Goal: Task Accomplishment & Management: Complete application form

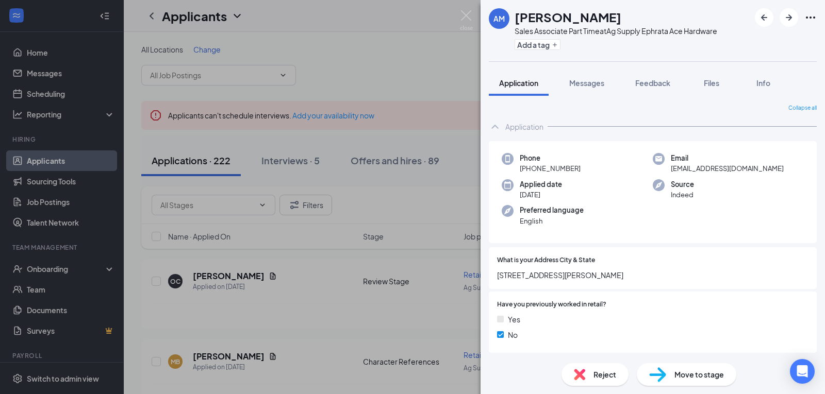
click at [367, 57] on div "AM Aly McCullough Sales Associate Part Time at Ag Supply Ephrata Ace Hardware A…" at bounding box center [412, 197] width 825 height 394
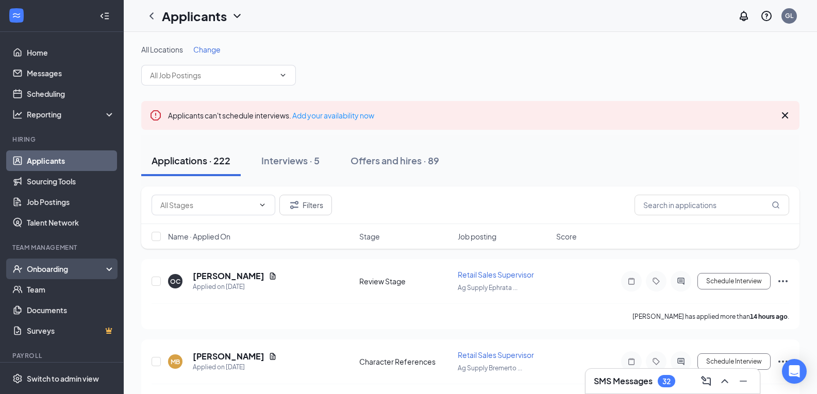
click at [46, 265] on div "Onboarding" at bounding box center [66, 269] width 79 height 10
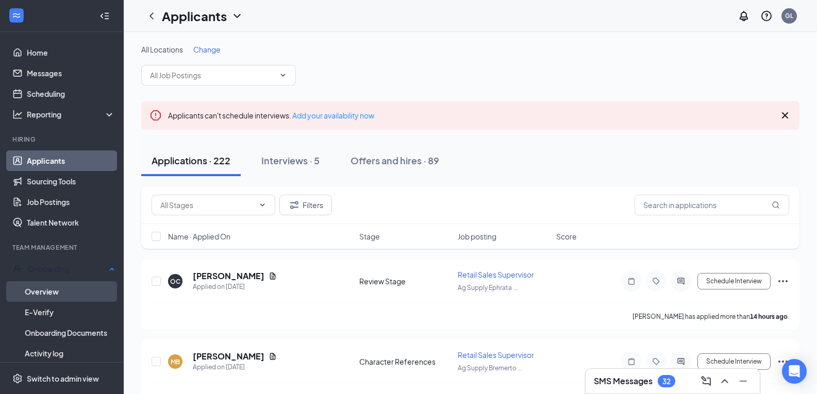
click at [50, 293] on link "Overview" at bounding box center [70, 292] width 90 height 21
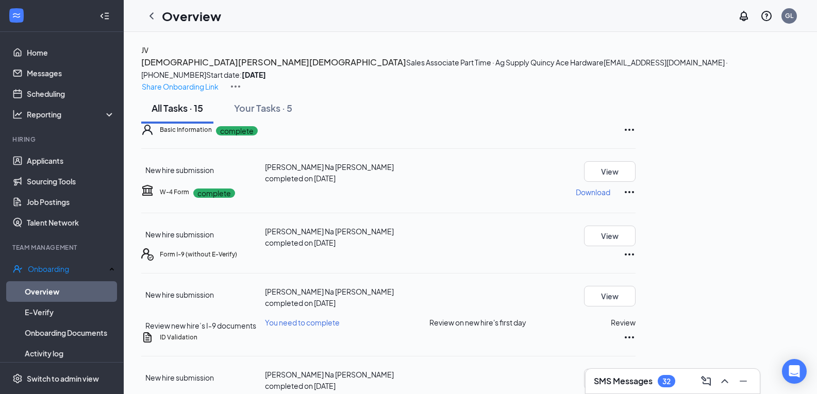
scroll to position [277, 0]
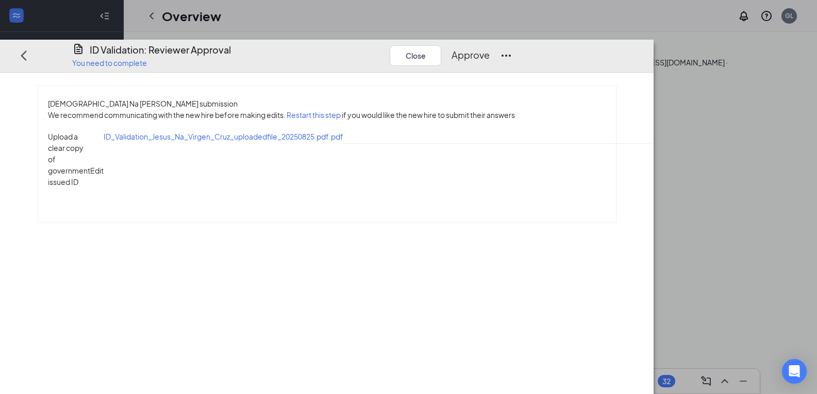
click at [217, 132] on span "ID_Validation_Jesus_Na_Virgen_Cruz_uploadedfile_20250825.pdf.pdf" at bounding box center [224, 136] width 240 height 9
click at [490, 48] on button "Approve" at bounding box center [471, 55] width 38 height 14
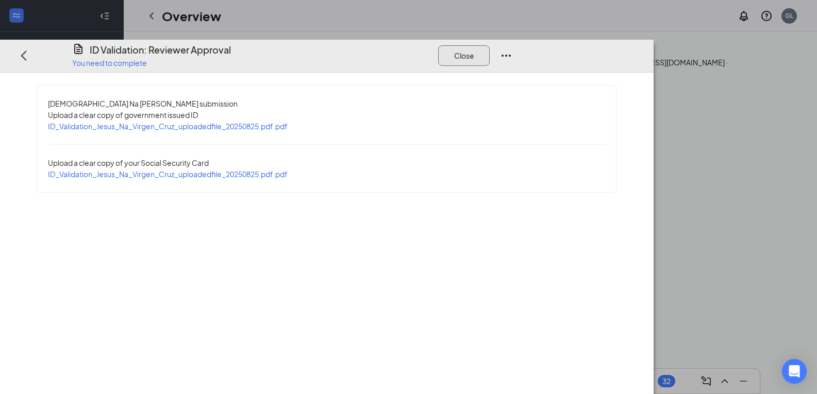
click at [490, 45] on button "Close" at bounding box center [464, 55] width 52 height 21
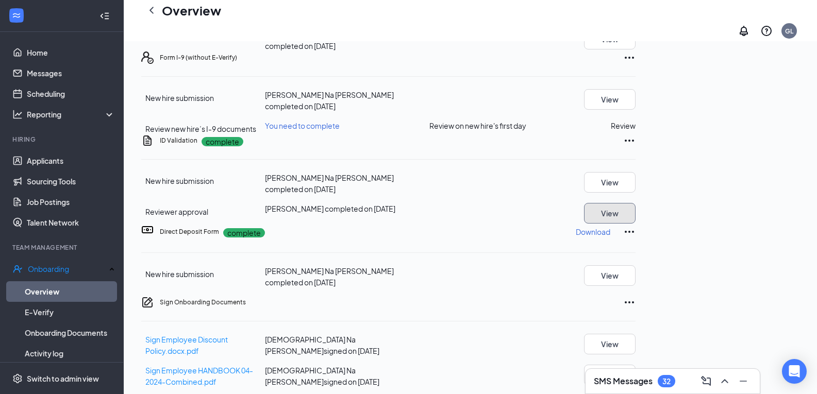
scroll to position [0, 0]
click at [636, 131] on button "Review" at bounding box center [623, 125] width 25 height 11
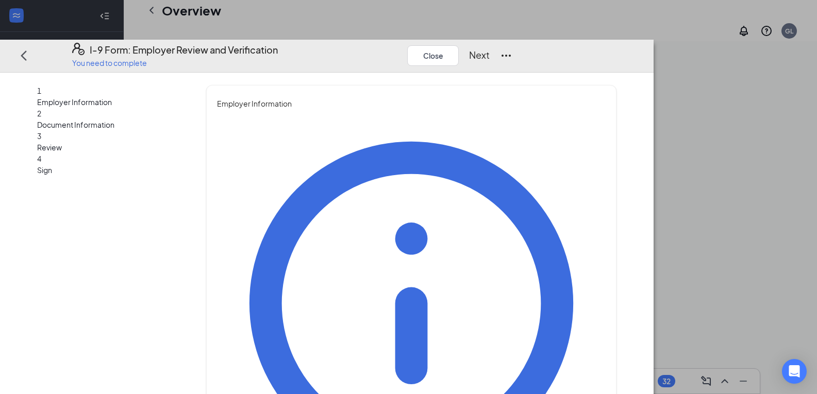
type input "g"
type input "Gina"
type input "Lopez"
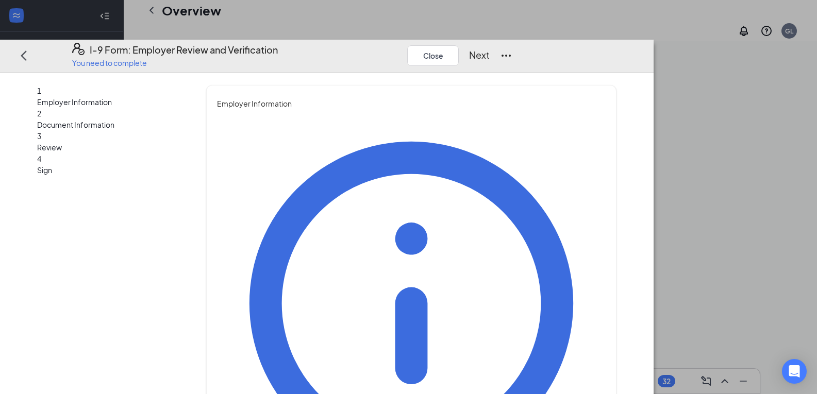
type input "HR"
click at [490, 48] on button "Next" at bounding box center [479, 55] width 21 height 14
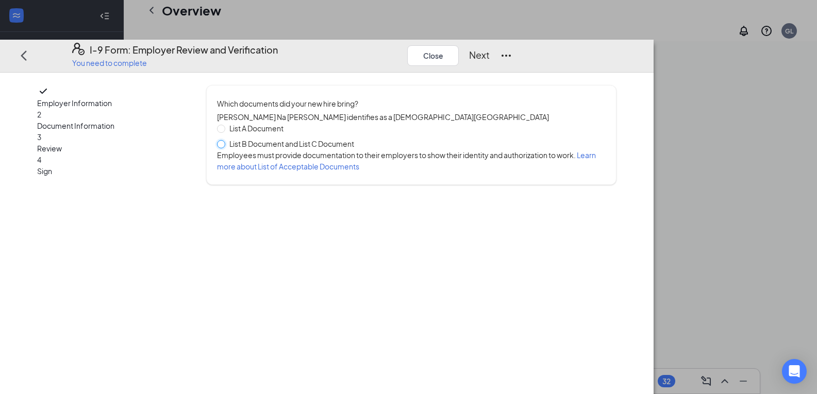
click at [224, 140] on input "List B Document and List C Document" at bounding box center [220, 143] width 7 height 7
radio input "true"
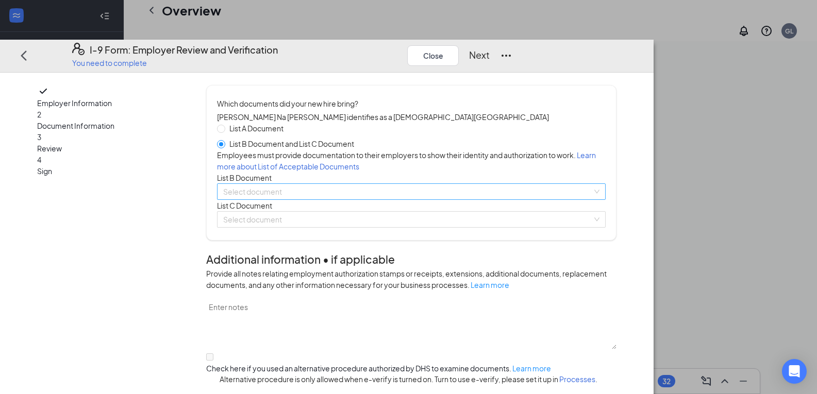
click at [302, 200] on input "search" at bounding box center [407, 191] width 369 height 15
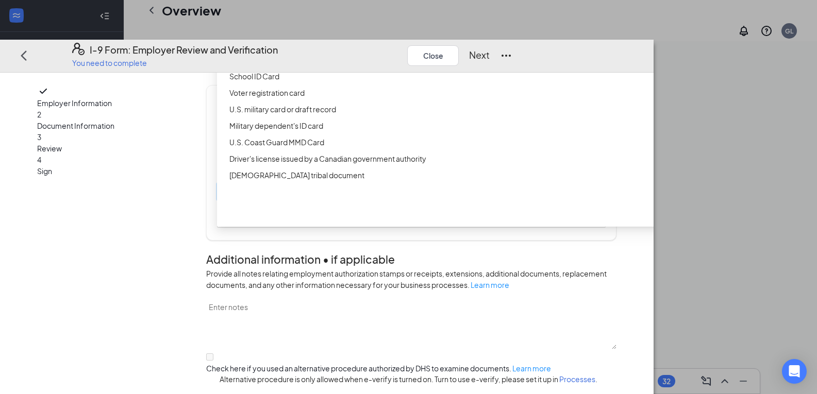
click at [311, 49] on div "Driver’s License issued by U.S State or outlying US possession" at bounding box center [474, 43] width 491 height 11
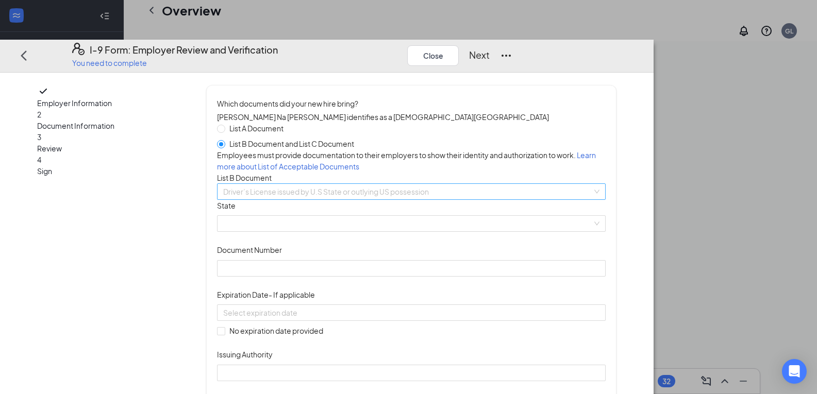
click at [336, 200] on span "Driver’s License issued by U.S State or outlying US possession" at bounding box center [411, 191] width 376 height 15
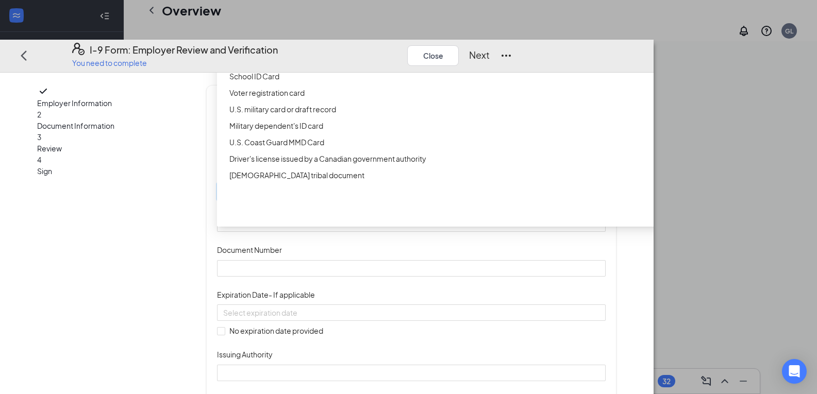
click at [297, 65] on div "ID Card issued by federal, state, or local government agency" at bounding box center [474, 59] width 491 height 11
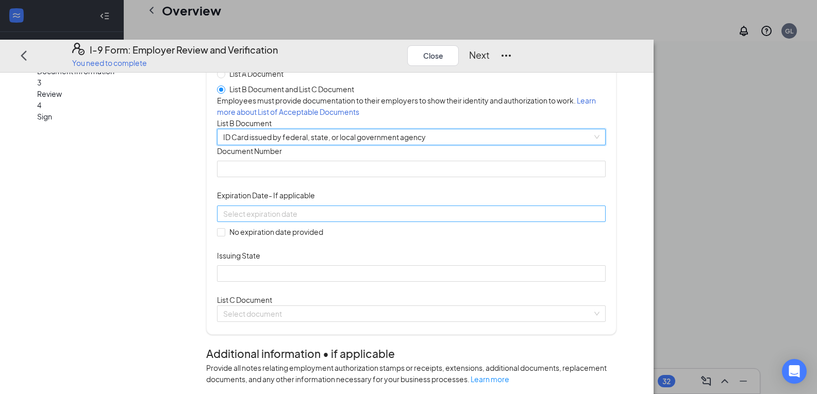
scroll to position [103, 0]
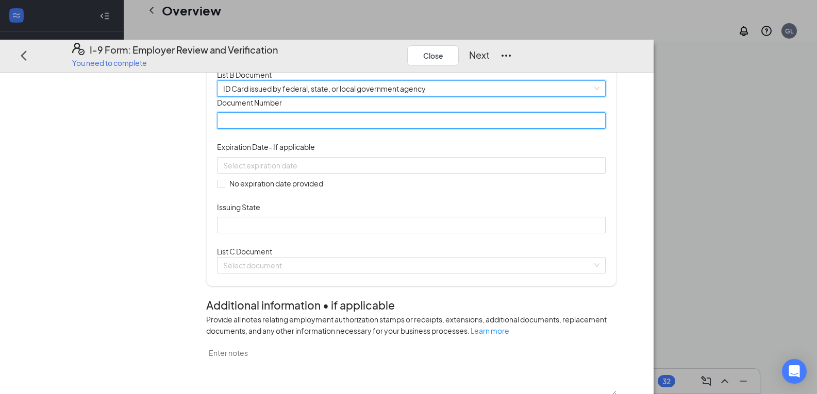
click at [289, 129] on input "Document Number" at bounding box center [411, 120] width 389 height 16
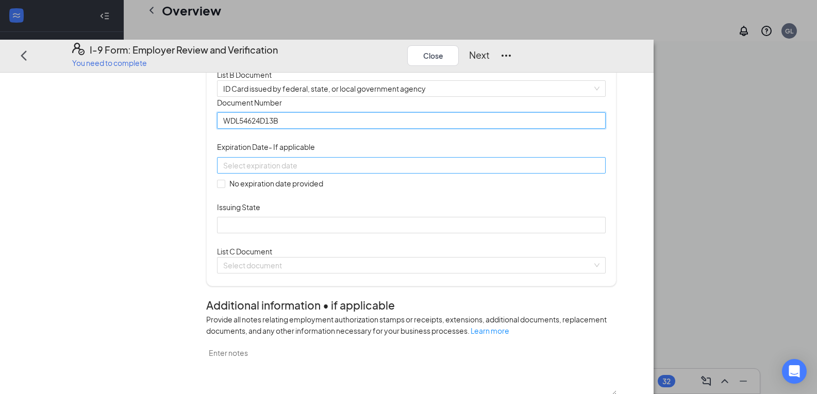
type input "WDL54624D13B"
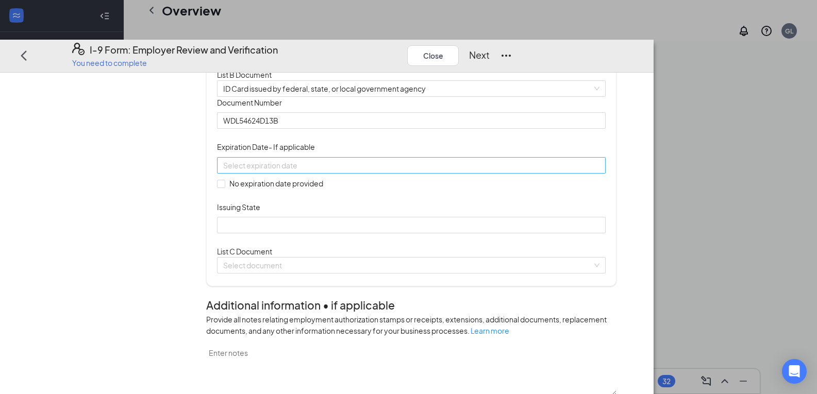
click at [293, 171] on input at bounding box center [410, 164] width 374 height 11
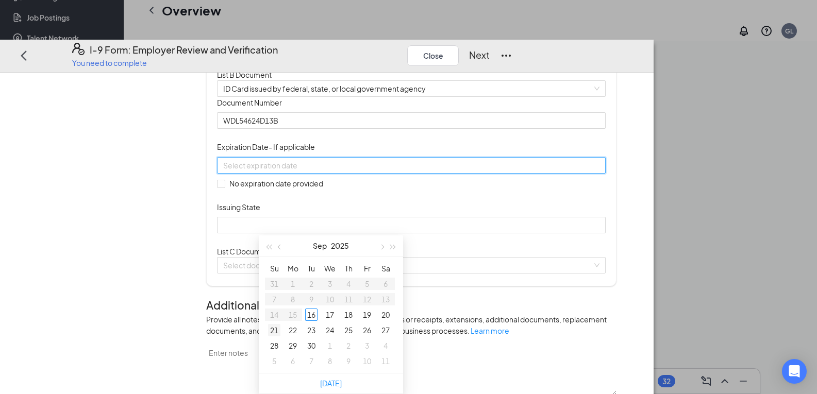
type input "[DATE]"
click at [268, 171] on input at bounding box center [410, 164] width 374 height 11
click at [288, 171] on input "10/174/2029" at bounding box center [410, 164] width 374 height 11
click at [330, 313] on div "17" at bounding box center [330, 315] width 12 height 12
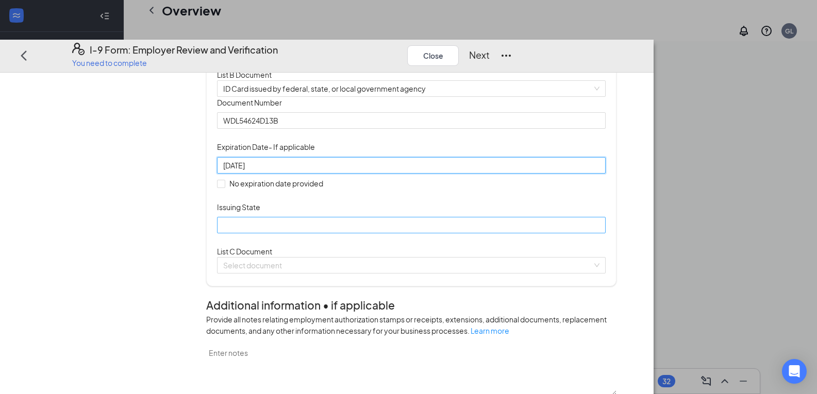
type input "10/17/2029"
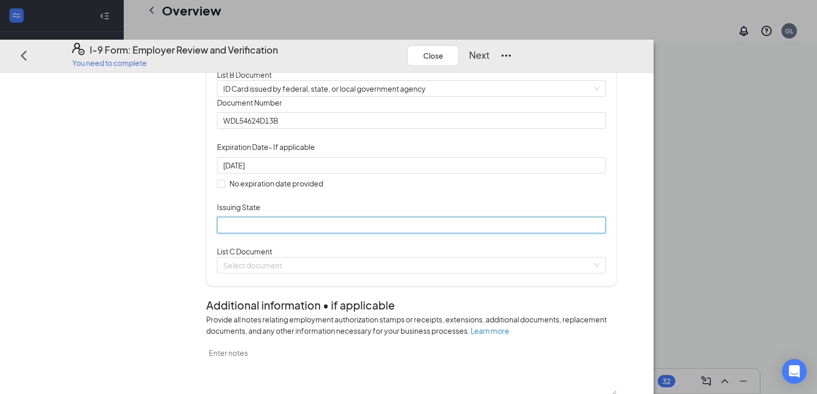
click at [287, 234] on input "Issuing State" at bounding box center [411, 225] width 389 height 16
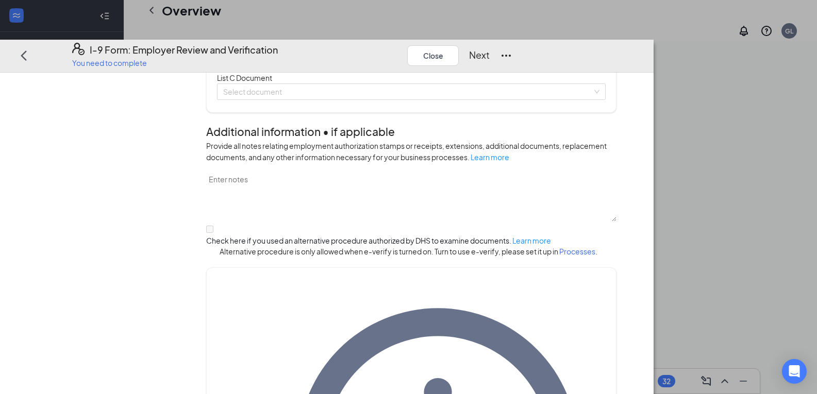
scroll to position [309, 0]
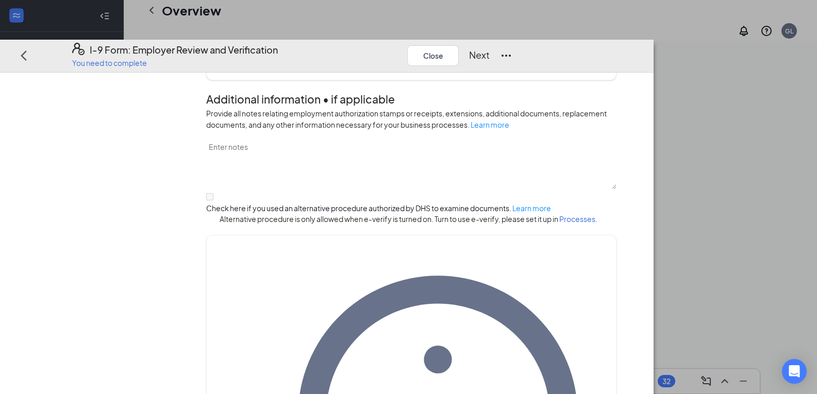
type input "WA"
click at [289, 67] on input "search" at bounding box center [407, 59] width 369 height 15
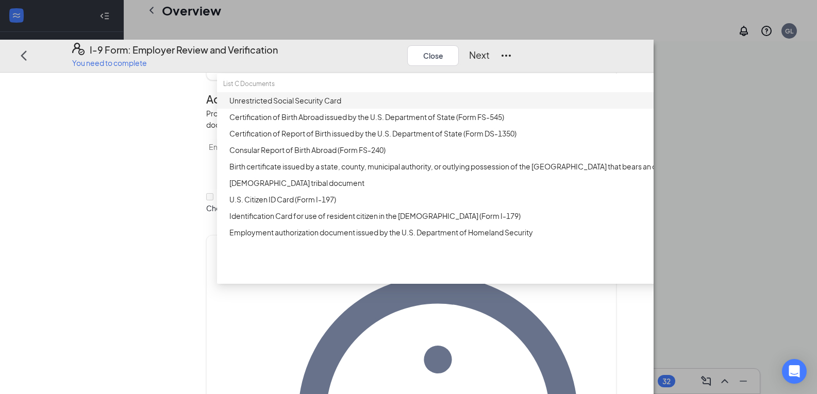
click at [297, 106] on div "Unrestricted Social Security Card" at bounding box center [474, 100] width 491 height 11
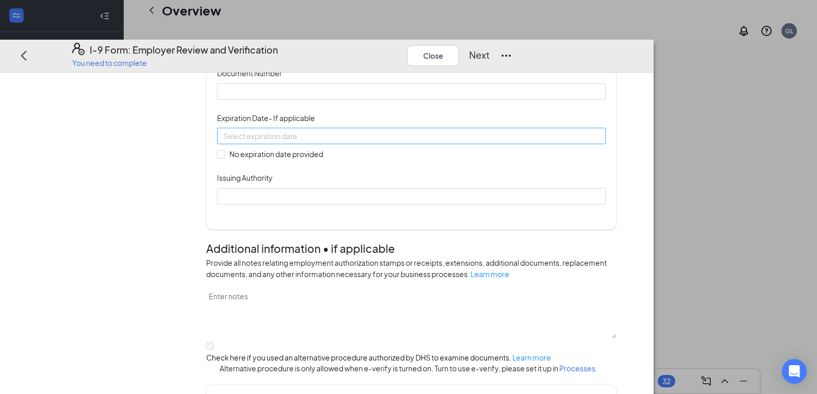
scroll to position [361, 0]
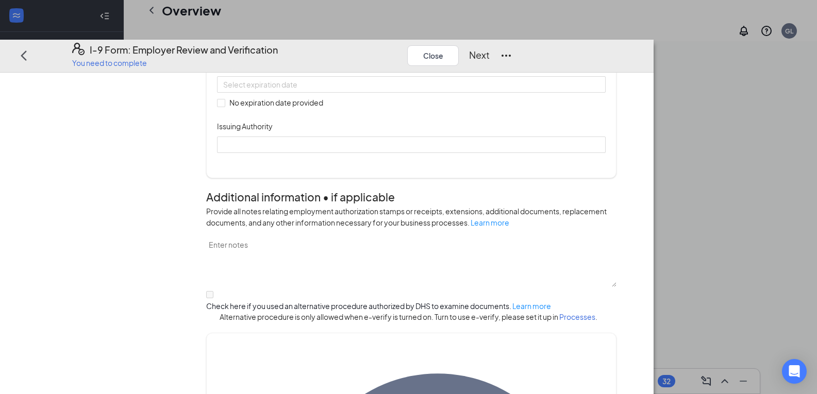
click at [281, 48] on input "Document Number" at bounding box center [411, 39] width 389 height 16
click at [296, 48] on input "Document Number" at bounding box center [411, 39] width 389 height 16
type input "539594729"
click at [224, 106] on input "No expiration date provided" at bounding box center [220, 101] width 7 height 7
checkbox input "true"
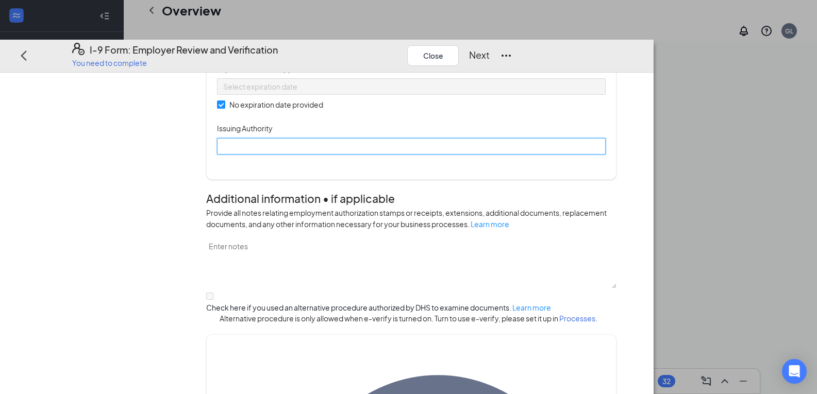
click at [302, 155] on input "Issuing Authority" at bounding box center [411, 146] width 389 height 16
type input "[GEOGRAPHIC_DATA]"
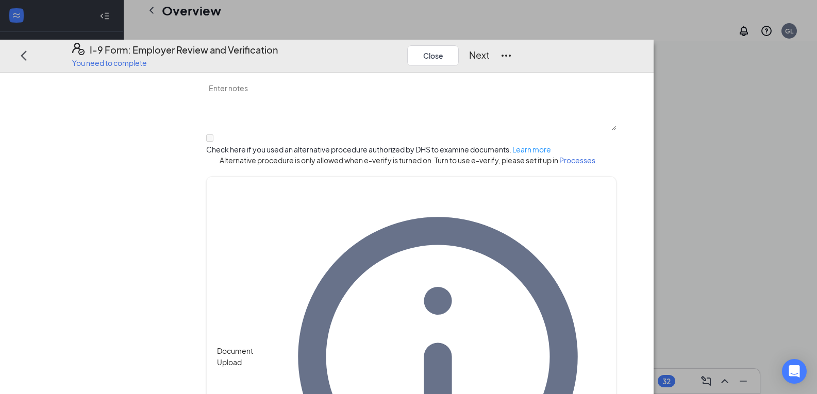
scroll to position [536, 0]
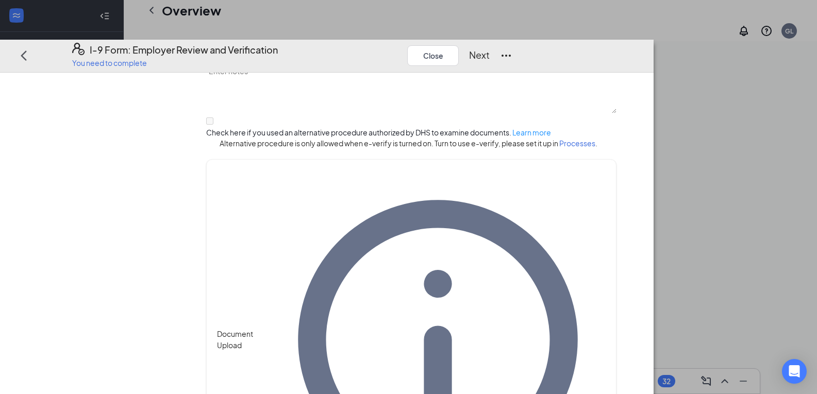
click at [490, 48] on button "Next" at bounding box center [479, 55] width 21 height 14
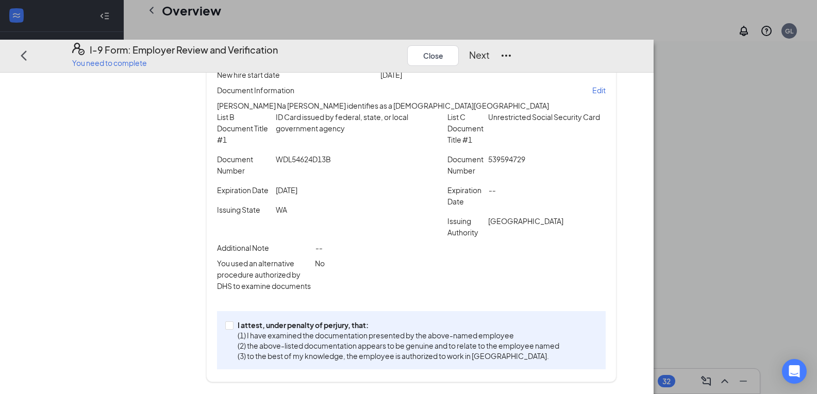
scroll to position [144, 0]
click at [233, 327] on input "I attest, under penalty of [PERSON_NAME], that: (1) I have examined the documen…" at bounding box center [228, 324] width 7 height 7
checkbox input "true"
click at [490, 48] on button "Next" at bounding box center [479, 55] width 21 height 14
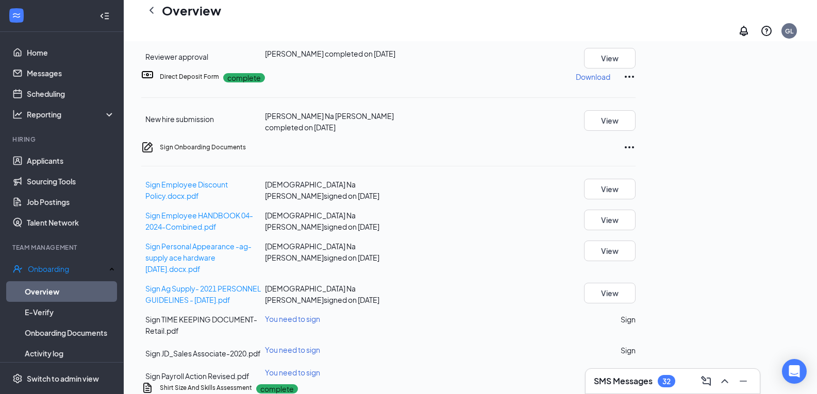
scroll to position [384, 0]
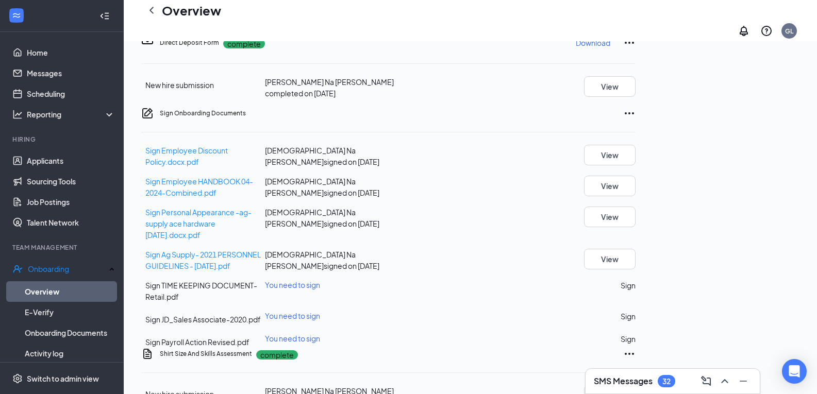
click at [636, 280] on button "Sign" at bounding box center [628, 285] width 15 height 11
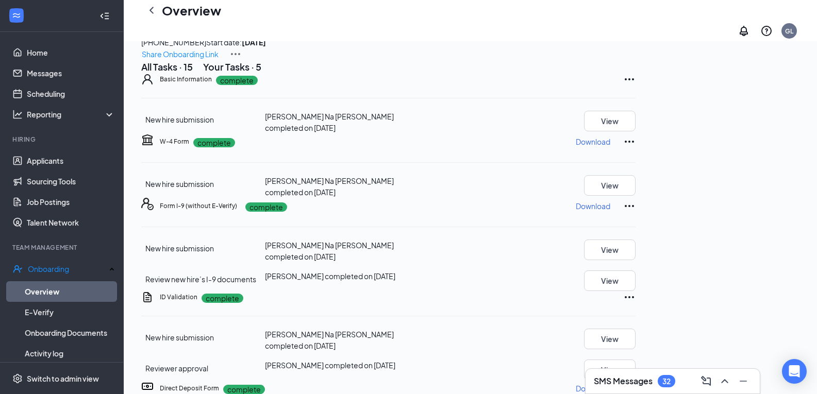
scroll to position [0, 0]
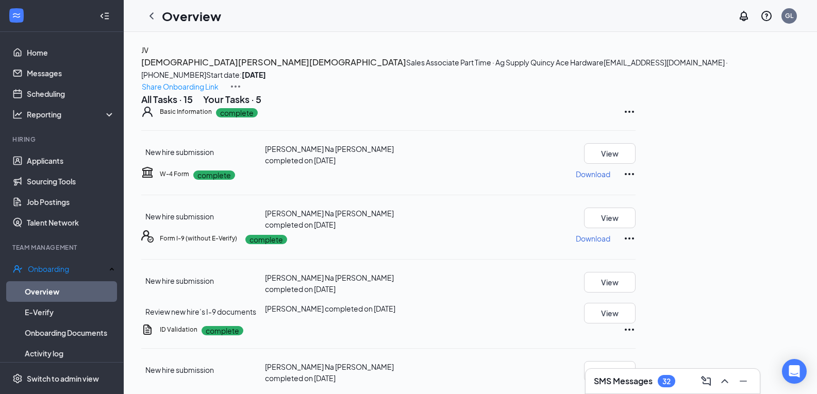
click at [250, 69] on h3 "Jesus Virgen Cruz" at bounding box center [273, 62] width 265 height 13
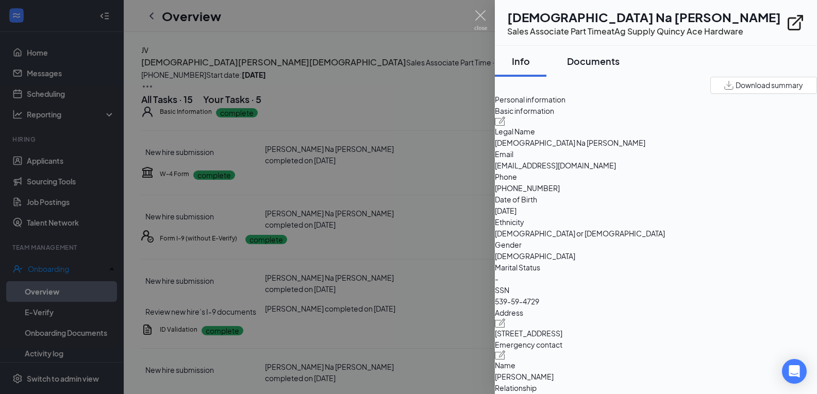
click at [606, 59] on div "Documents" at bounding box center [593, 61] width 53 height 13
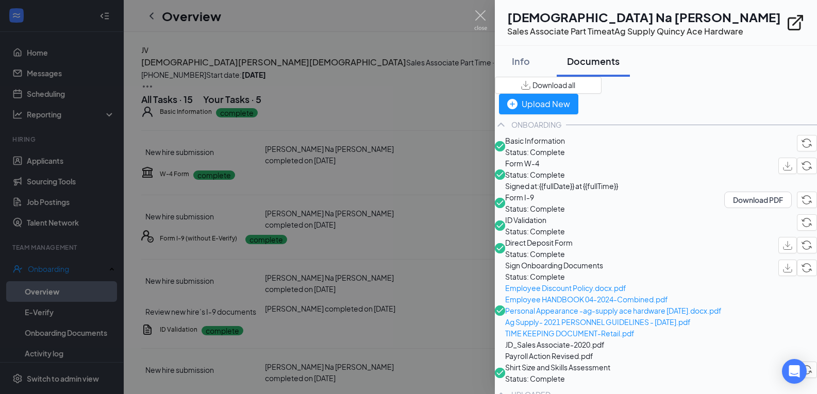
click at [575, 91] on span "Download all" at bounding box center [554, 85] width 43 height 11
click at [467, 67] on div at bounding box center [408, 197] width 817 height 394
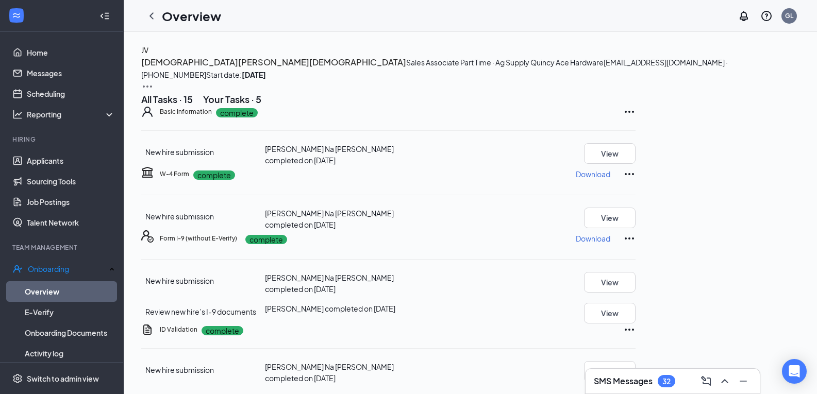
scroll to position [103, 0]
click at [610, 244] on p "Download" at bounding box center [593, 239] width 35 height 10
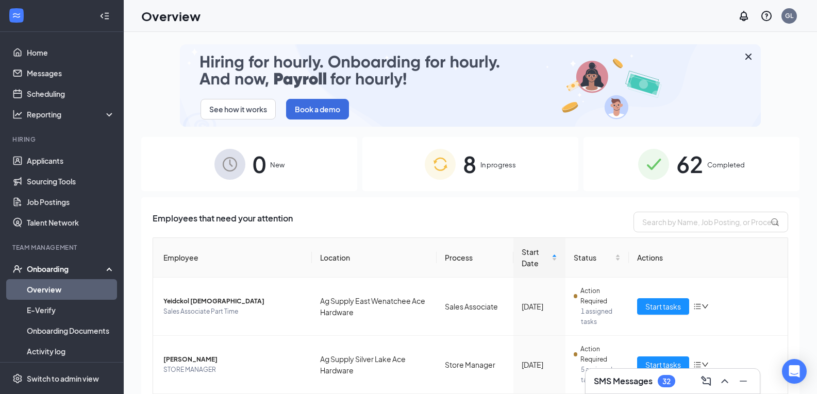
click at [530, 12] on div "Overview GL" at bounding box center [470, 16] width 693 height 32
click at [539, 11] on div "Overview GL" at bounding box center [470, 16] width 693 height 32
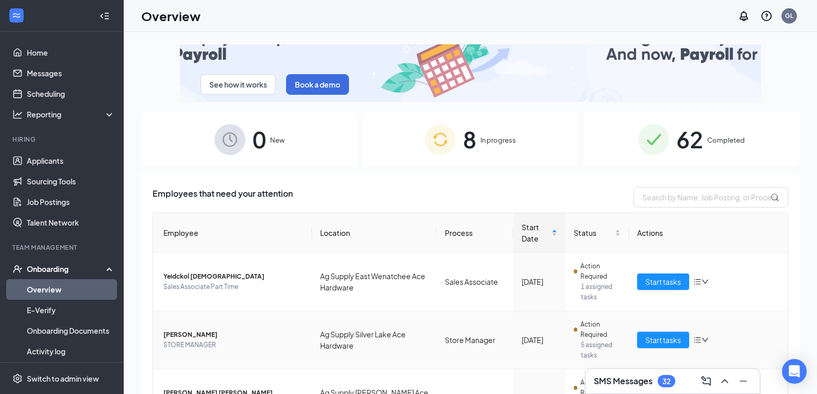
scroll to position [24, 0]
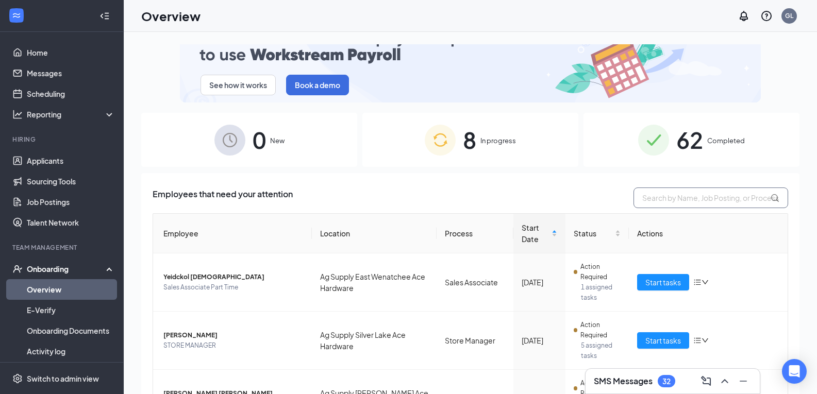
click at [666, 197] on input "text" at bounding box center [711, 198] width 155 height 21
type input "[DEMOGRAPHIC_DATA]"
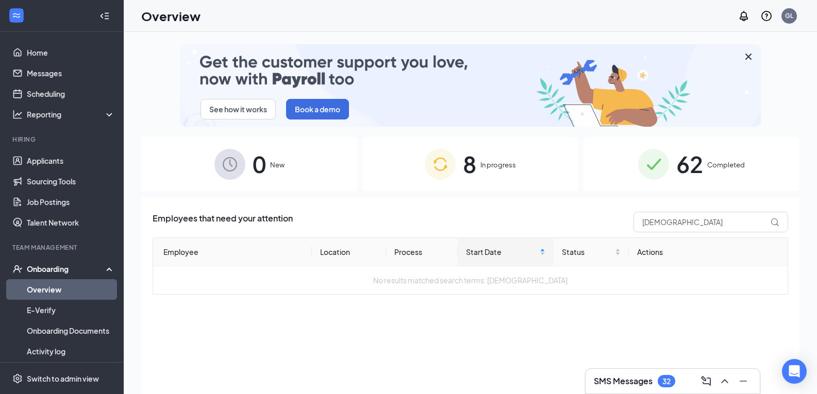
click at [711, 160] on span "Completed" at bounding box center [726, 165] width 38 height 10
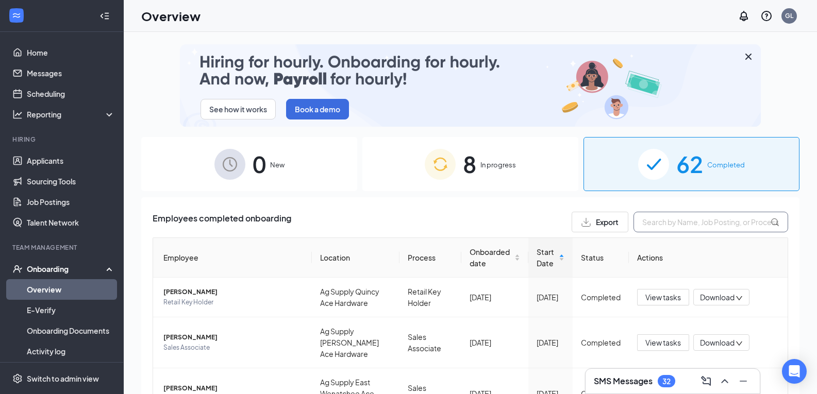
click at [670, 220] on input "text" at bounding box center [711, 222] width 155 height 21
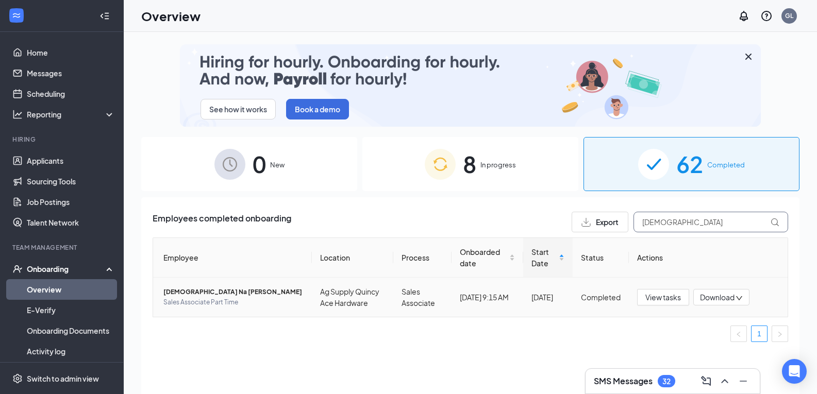
type input "JESUS"
click at [206, 291] on span "Jesus Na Virgen Cruz" at bounding box center [233, 292] width 140 height 10
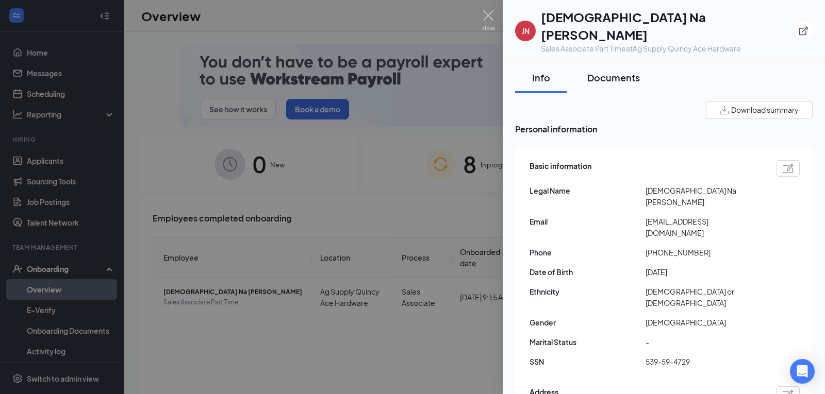
click at [612, 71] on div "Documents" at bounding box center [613, 77] width 53 height 13
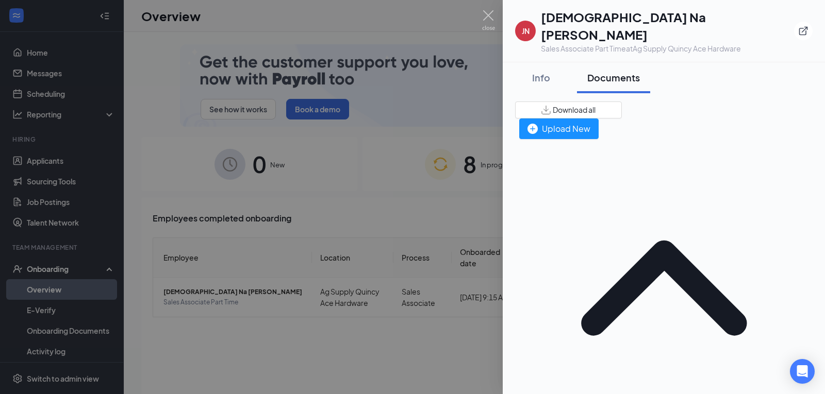
click at [595, 105] on span "Download all" at bounding box center [574, 110] width 43 height 11
click at [439, 147] on div at bounding box center [412, 197] width 825 height 394
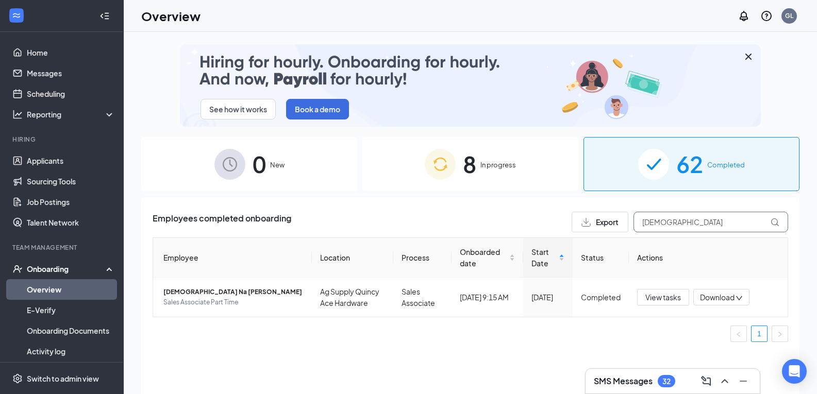
drag, startPoint x: 667, startPoint y: 221, endPoint x: 624, endPoint y: 227, distance: 43.7
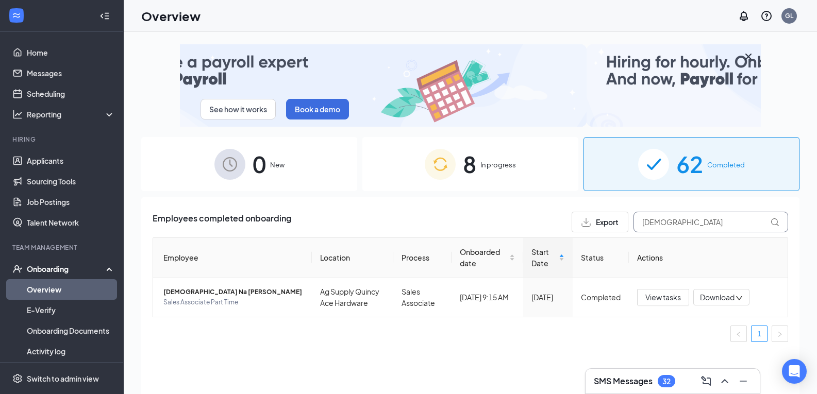
click at [624, 227] on div "Export JESUS" at bounding box center [680, 222] width 217 height 21
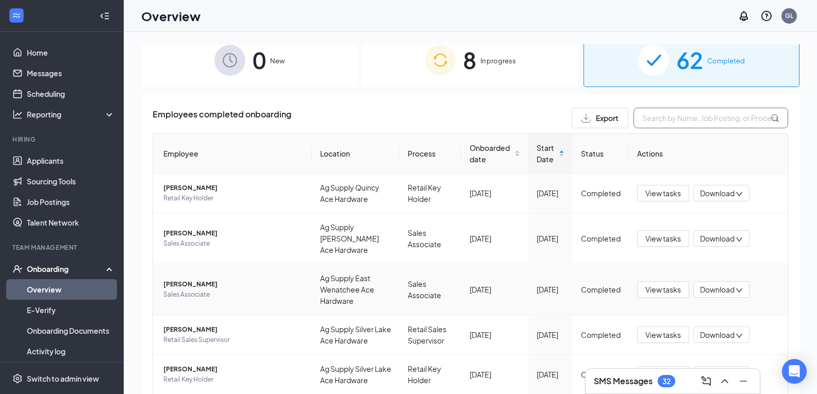
scroll to position [103, 0]
click at [481, 57] on span "In progress" at bounding box center [499, 62] width 36 height 10
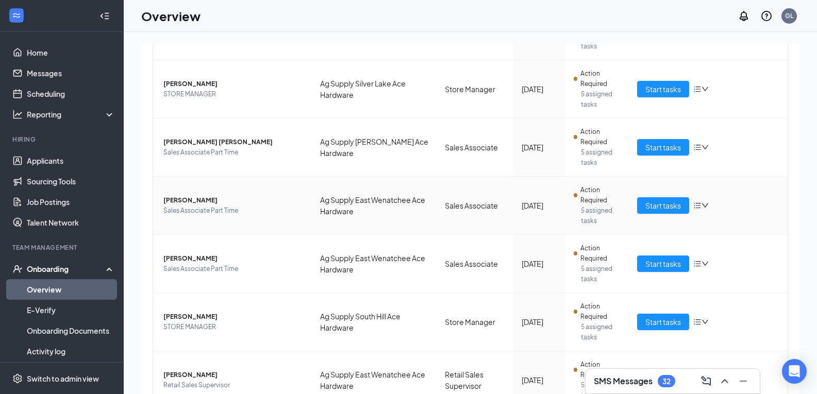
scroll to position [258, 0]
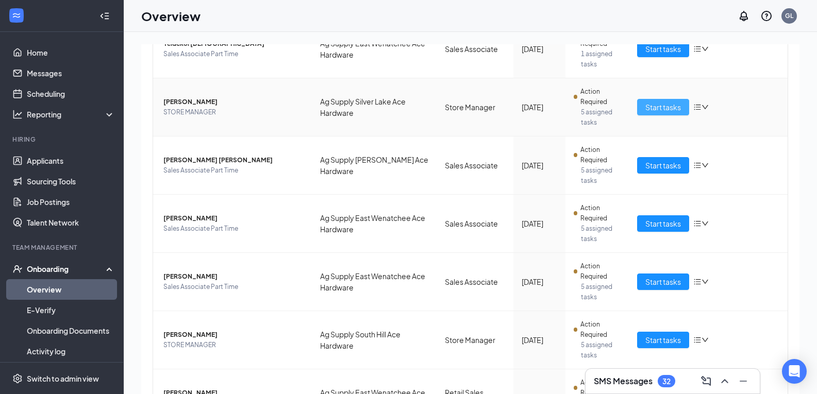
click at [654, 106] on span "Start tasks" at bounding box center [663, 107] width 36 height 11
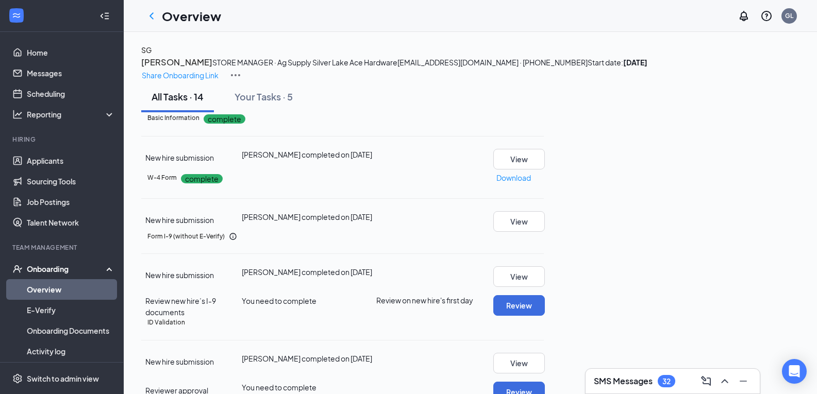
scroll to position [258, 0]
click at [545, 353] on button "View" at bounding box center [519, 363] width 52 height 21
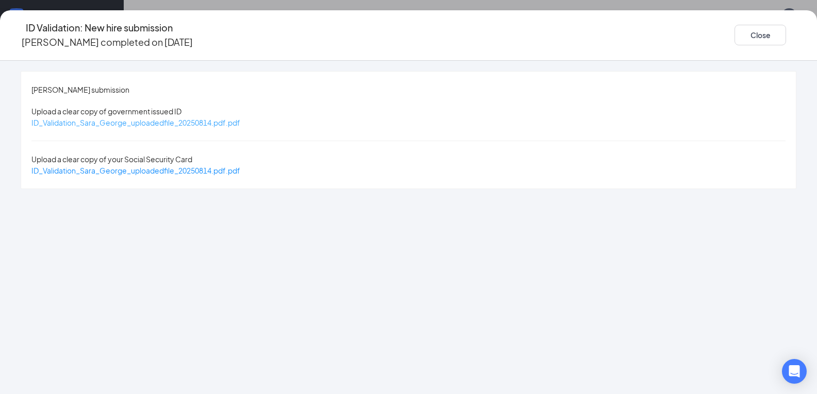
click at [204, 118] on span "ID_Validation_Sara_George_uploadedfile_20250814.pdf.pdf" at bounding box center [135, 122] width 209 height 9
click at [210, 166] on span "ID_Validation_Sara_George_uploadedfile_20250814.pdf.pdf" at bounding box center [135, 170] width 209 height 9
click at [221, 166] on span "ID_Validation_Sara_George_uploadedfile_20250814.pdf.pdf" at bounding box center [135, 170] width 209 height 9
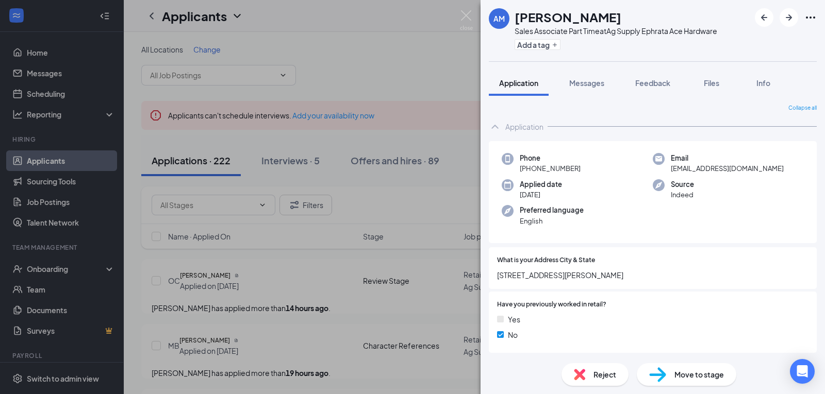
click at [54, 266] on div "AM [PERSON_NAME] Sales Associate Part Time at Ag Supply Ephrata Ace Hardware Ad…" at bounding box center [412, 197] width 825 height 394
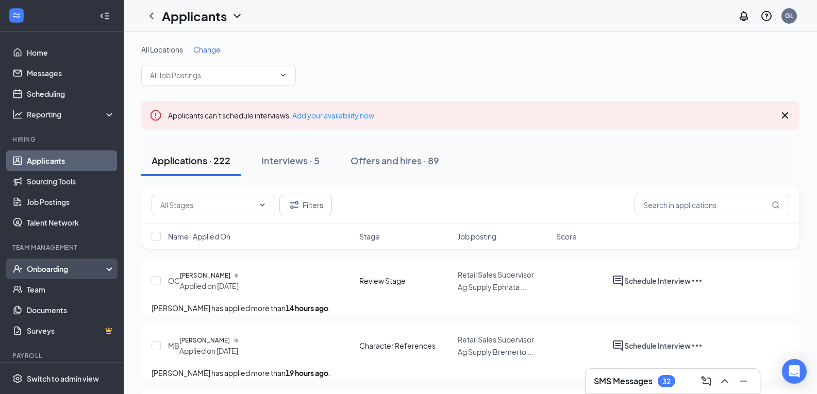
click at [37, 264] on div "Onboarding" at bounding box center [66, 269] width 79 height 10
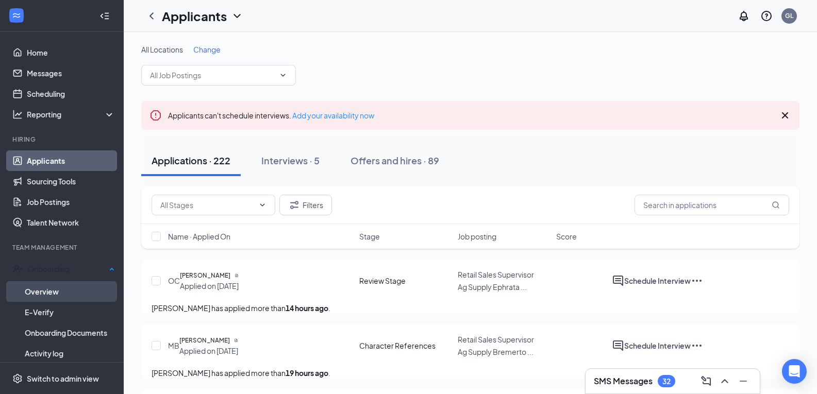
click at [61, 290] on link "Overview" at bounding box center [70, 292] width 90 height 21
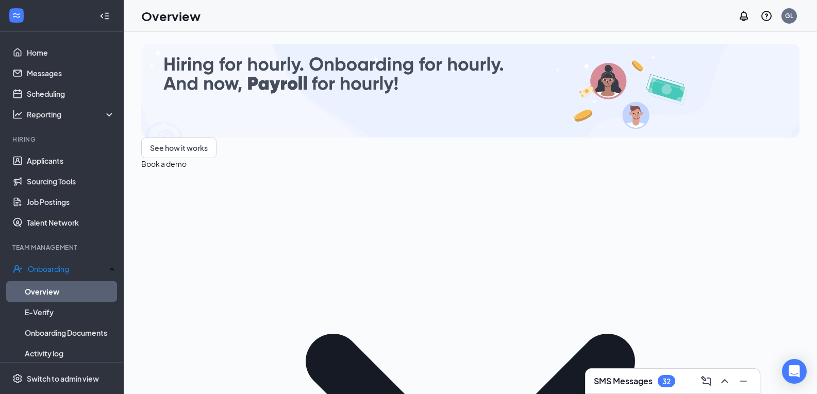
scroll to position [206, 0]
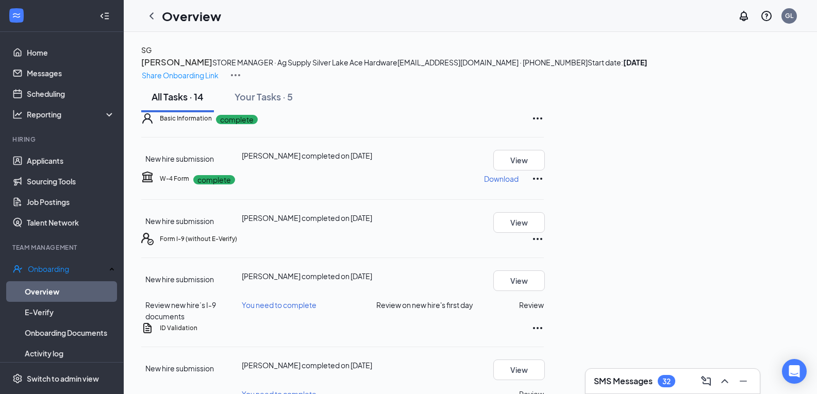
scroll to position [206, 0]
click at [545, 360] on button "View" at bounding box center [519, 370] width 52 height 21
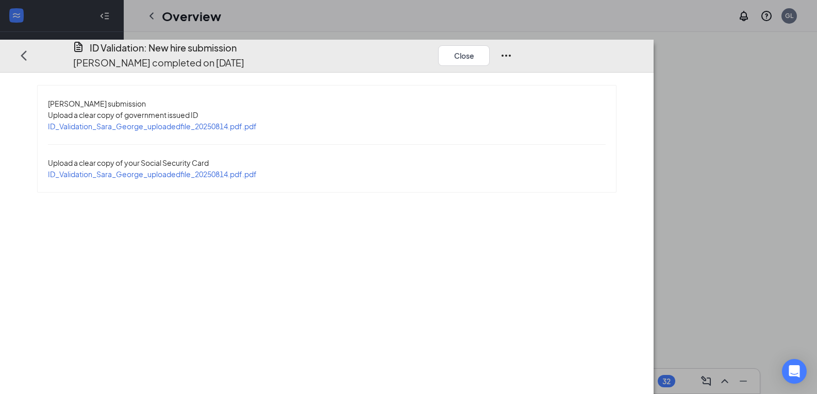
click at [220, 170] on span "ID_Validation_Sara_George_uploadedfile_20250814.pdf.pdf" at bounding box center [152, 174] width 209 height 9
click at [490, 45] on button "Close" at bounding box center [464, 55] width 52 height 21
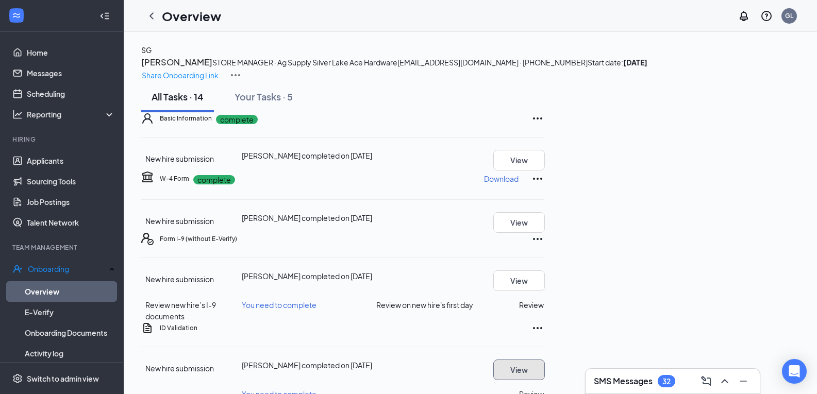
scroll to position [103, 0]
click at [519, 184] on p "Download" at bounding box center [501, 179] width 35 height 10
click at [544, 300] on button "Review" at bounding box center [531, 305] width 25 height 11
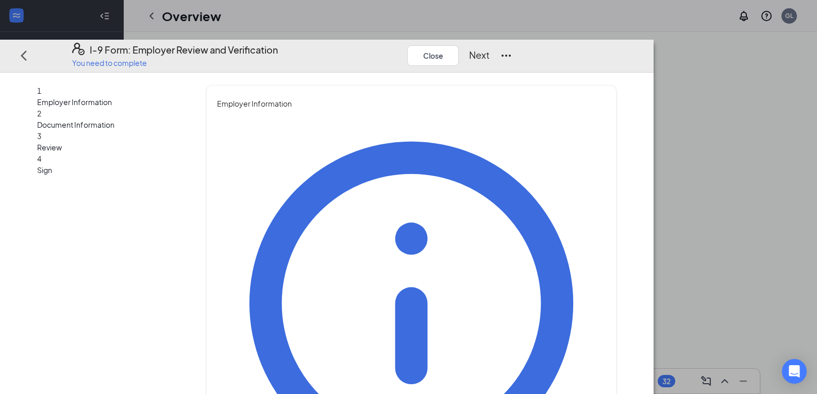
type input "[PERSON_NAME]"
type input "HR"
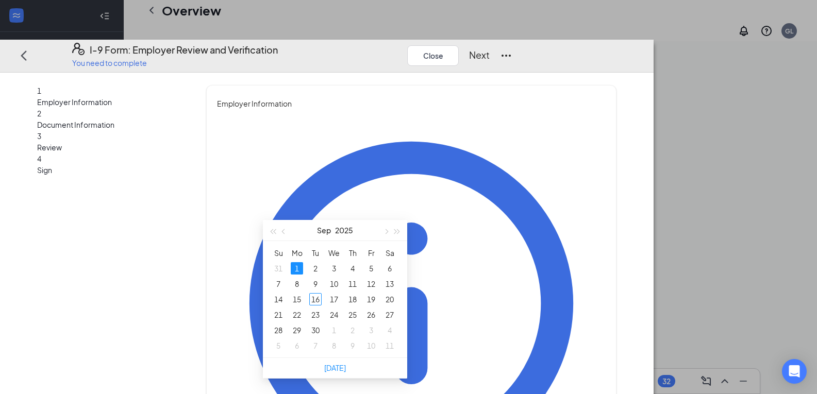
scroll to position [361, 0]
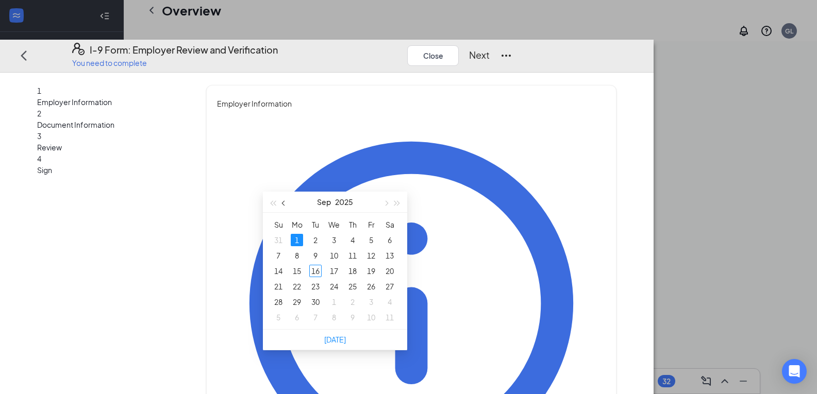
click at [285, 201] on span "button" at bounding box center [284, 203] width 5 height 5
drag, startPoint x: 298, startPoint y: 270, endPoint x: 295, endPoint y: 253, distance: 17.2
click at [295, 253] on tbody "27 28 29 30 31 1 2 3 4 5 6 7 8 9 10 11 12 13 14 15 16 17 18 19 20 21 22 23 24 2…" at bounding box center [334, 279] width 130 height 93
click at [297, 271] on div "11" at bounding box center [297, 271] width 12 height 12
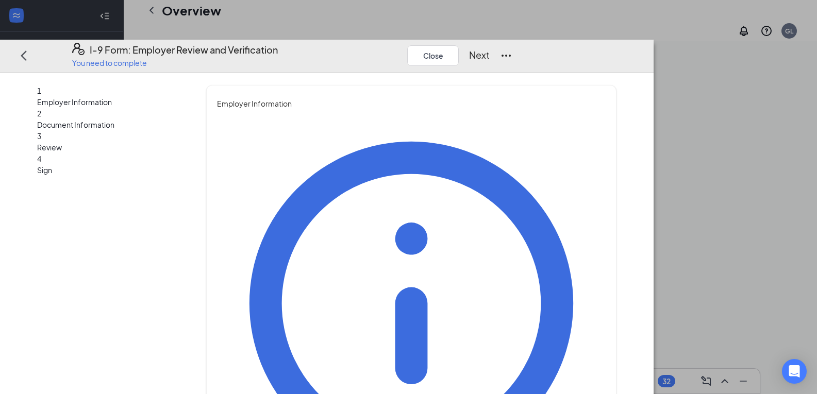
scroll to position [412, 0]
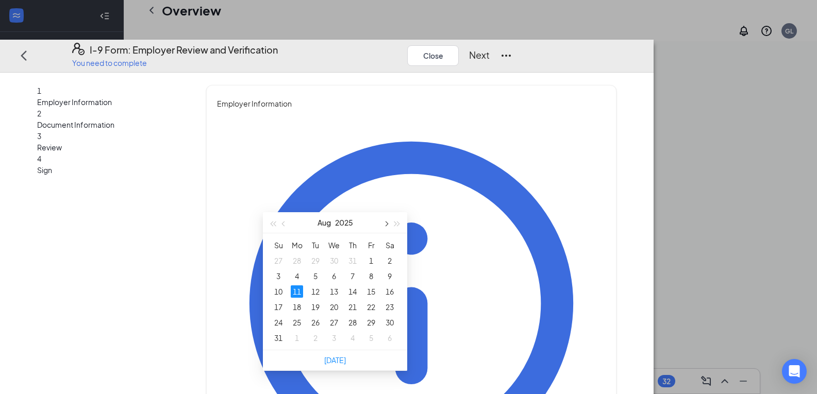
click at [386, 222] on span "button" at bounding box center [385, 224] width 5 height 5
type input "[DATE]"
click at [316, 255] on div "2" at bounding box center [315, 261] width 12 height 12
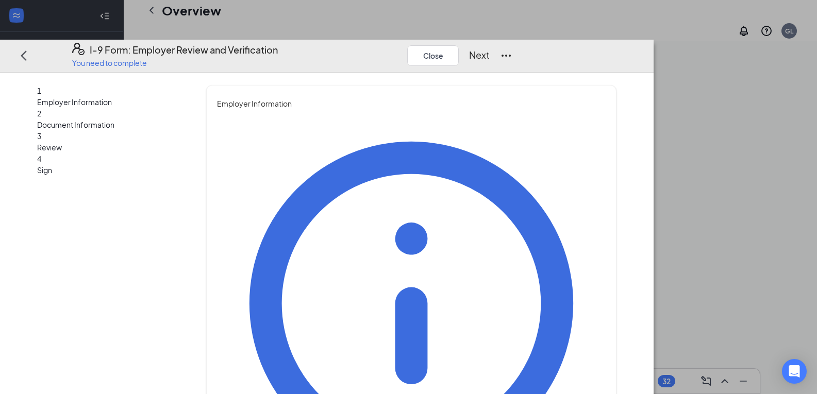
click at [490, 48] on button "Next" at bounding box center [479, 55] width 21 height 14
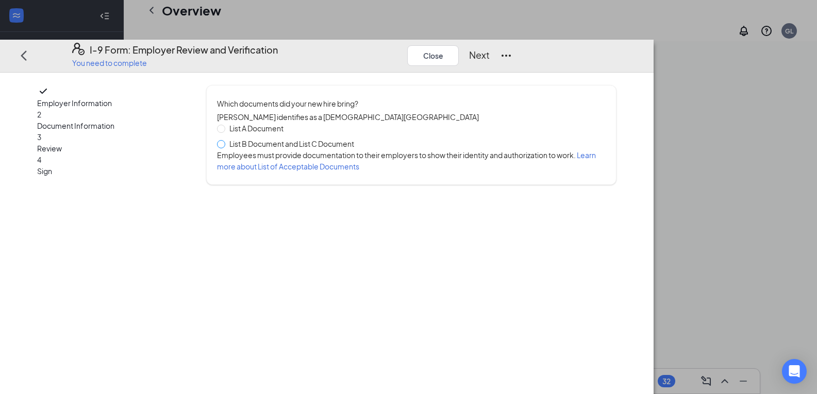
click at [225, 140] on span at bounding box center [221, 144] width 8 height 8
click at [224, 140] on input "List B Document and List C Document" at bounding box center [220, 143] width 7 height 7
radio input "true"
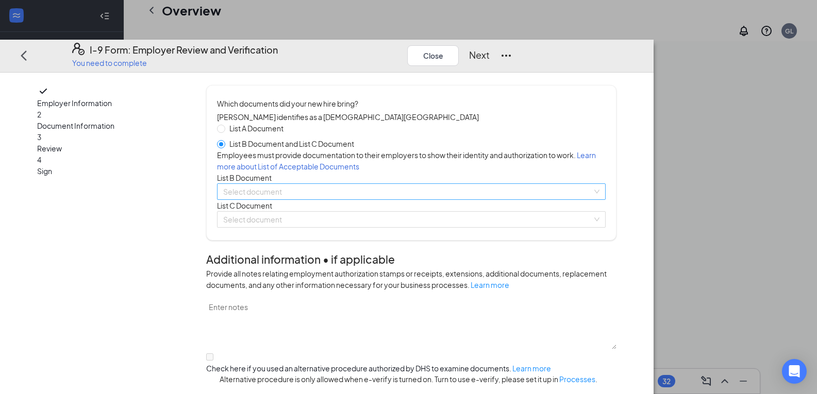
click at [307, 200] on input "search" at bounding box center [407, 191] width 369 height 15
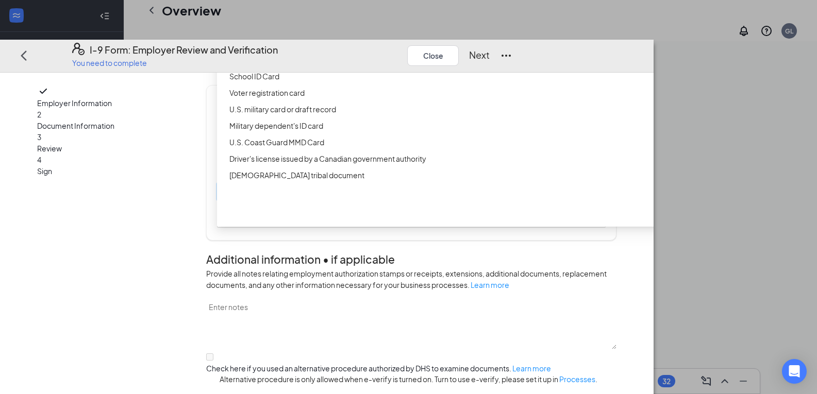
click at [318, 49] on div "Driver’s License issued by U.S State or outlying US possession" at bounding box center [474, 43] width 491 height 11
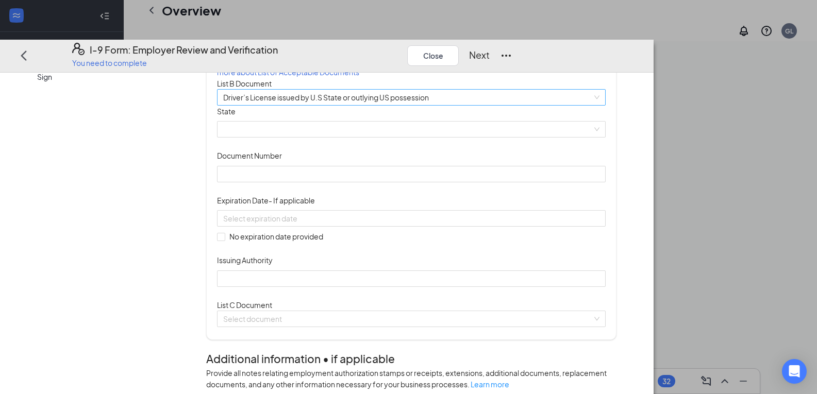
scroll to position [103, 0]
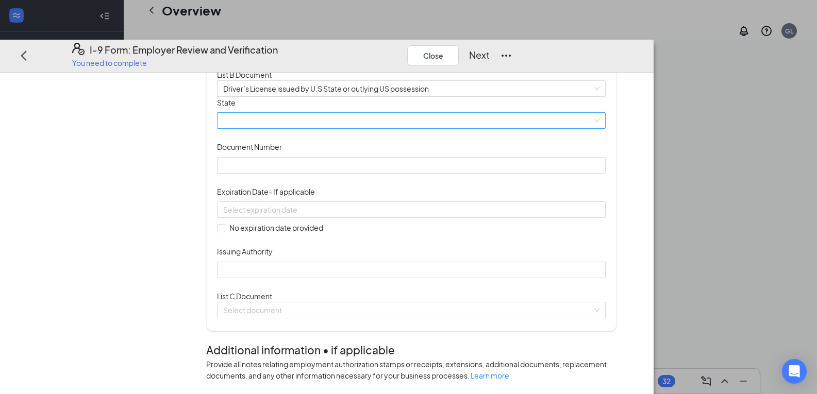
click at [282, 128] on span at bounding box center [411, 120] width 376 height 15
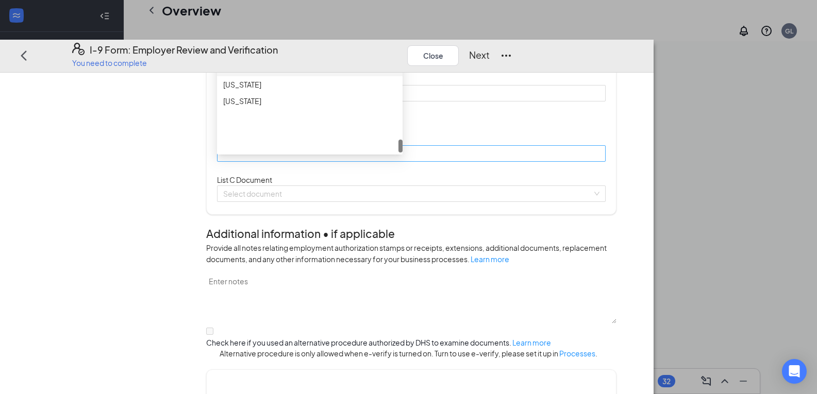
scroll to position [155, 0]
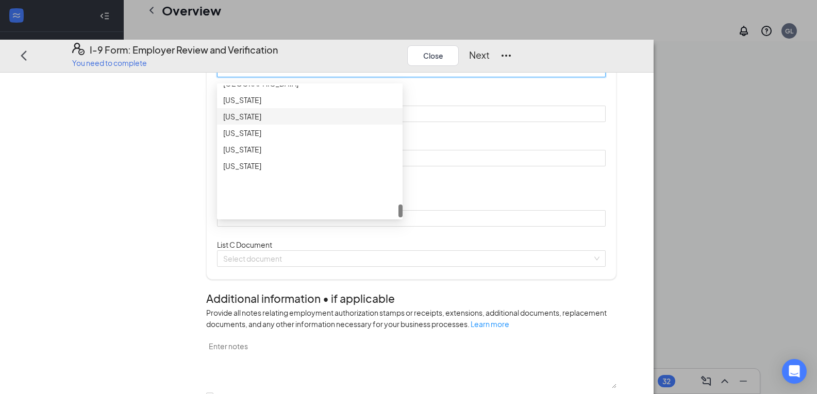
click at [290, 122] on div "[US_STATE]" at bounding box center [309, 116] width 173 height 11
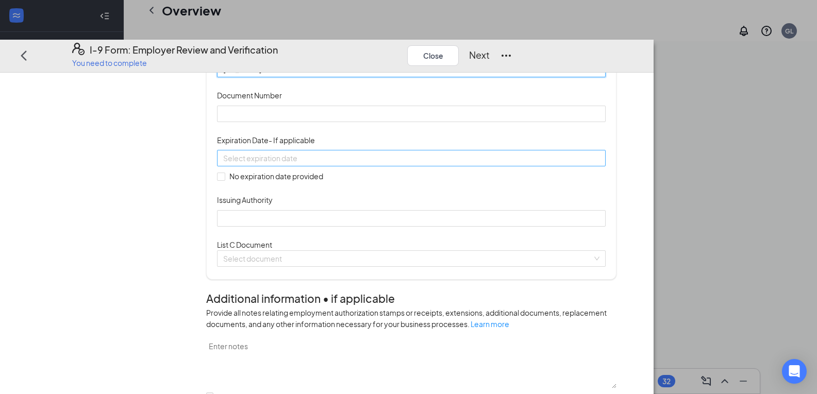
click at [275, 164] on input at bounding box center [410, 158] width 374 height 11
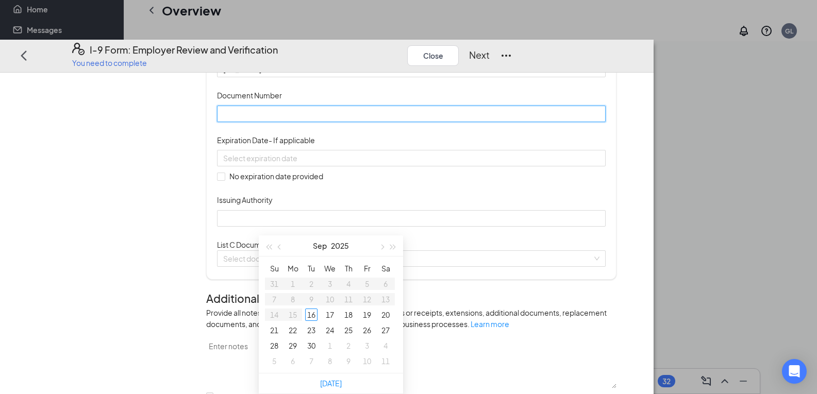
click at [292, 122] on input "Document Number" at bounding box center [411, 113] width 389 height 16
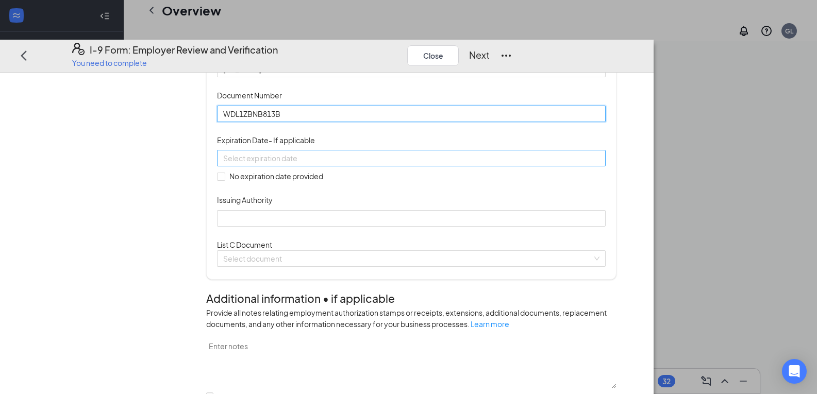
type input "WDL1ZBNB813B"
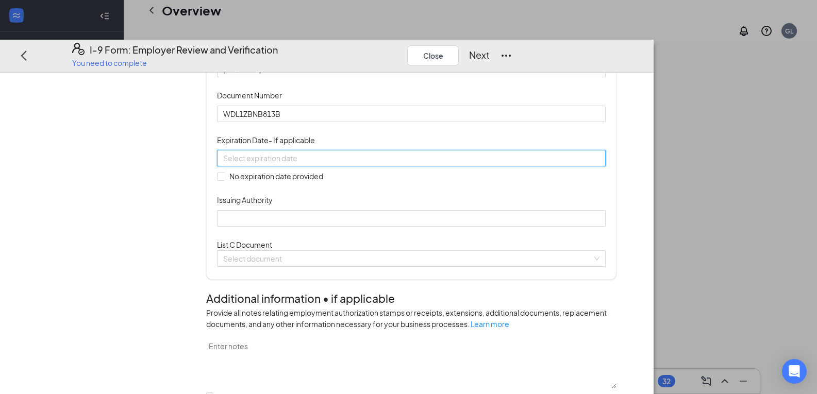
click at [296, 164] on input at bounding box center [410, 158] width 374 height 11
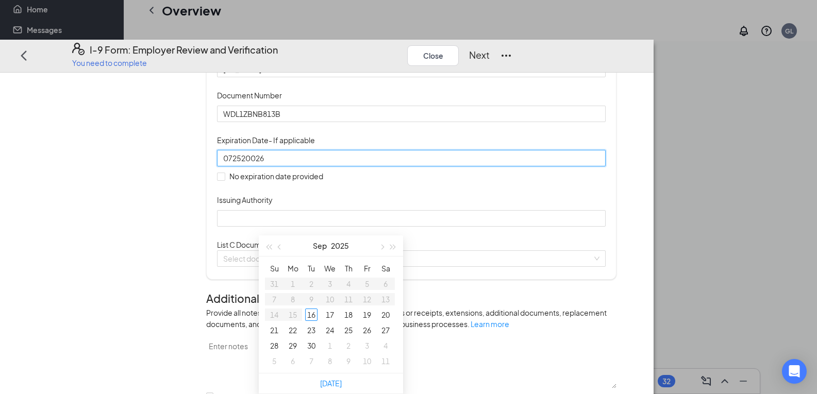
drag, startPoint x: 310, startPoint y: 217, endPoint x: 200, endPoint y: 215, distance: 110.3
click at [200, 215] on div "Employer Information 2 Document Information 3 Review 4 Sign Which documents did…" at bounding box center [327, 376] width 580 height 893
click at [387, 324] on div "25" at bounding box center [385, 330] width 12 height 12
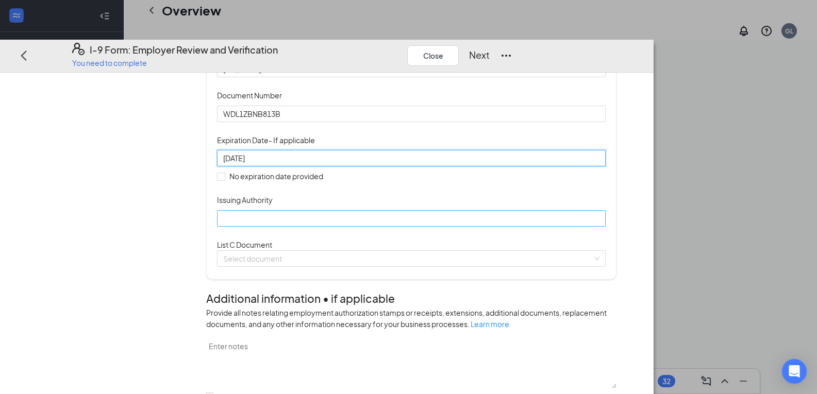
type input "[DATE]"
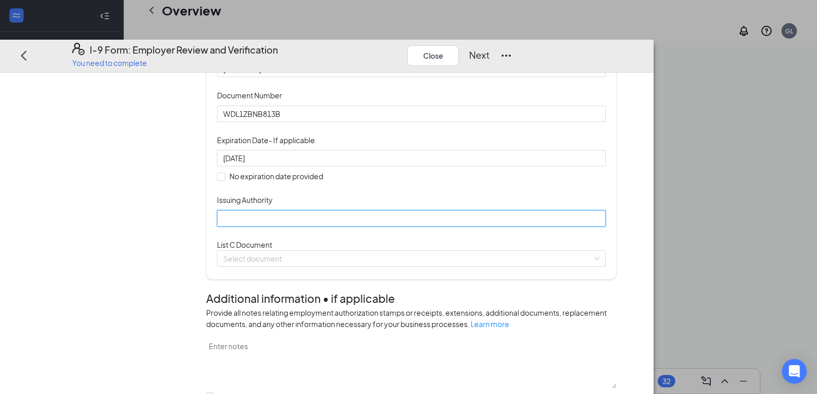
click at [315, 226] on input "Issuing Authority" at bounding box center [411, 218] width 389 height 16
type input "WA"
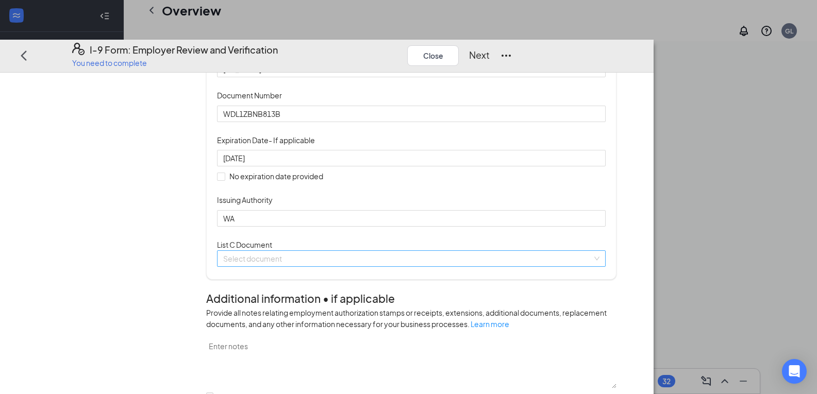
click at [281, 266] on input "search" at bounding box center [407, 258] width 369 height 15
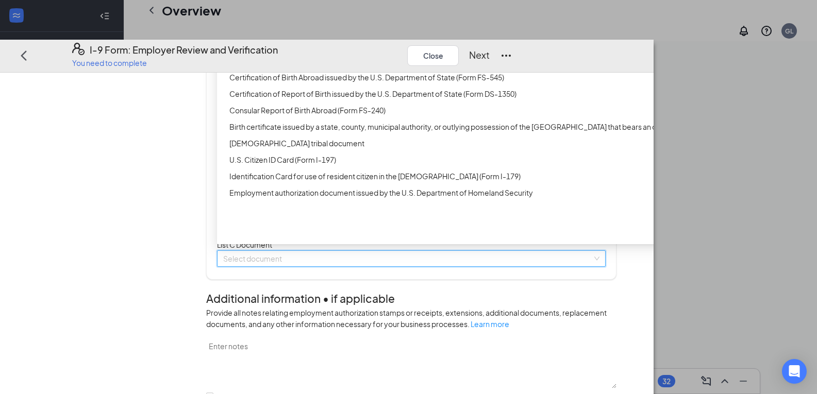
click at [311, 66] on div "Unrestricted Social Security Card" at bounding box center [474, 60] width 491 height 11
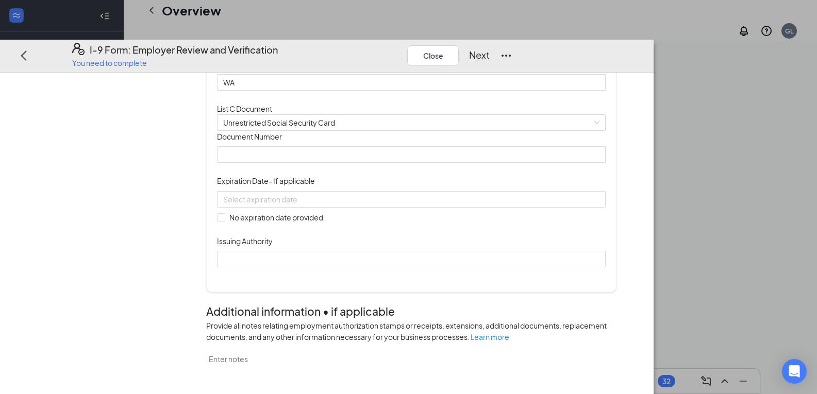
scroll to position [309, 0]
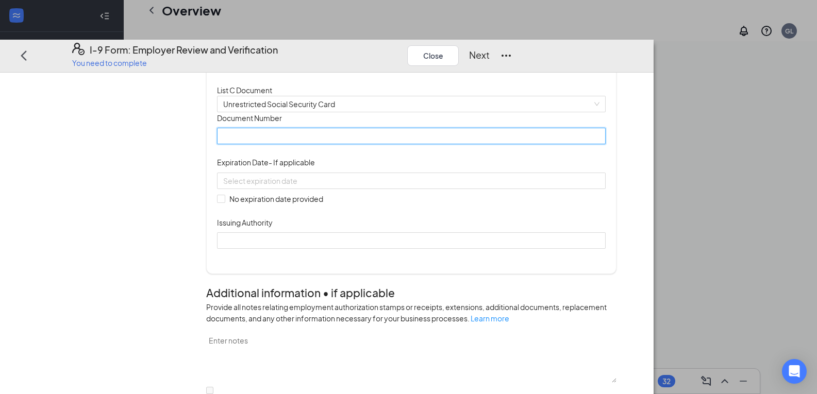
click at [275, 144] on input "Document Number" at bounding box center [411, 136] width 389 height 16
type input "535906305"
click at [300, 186] on input at bounding box center [410, 180] width 374 height 11
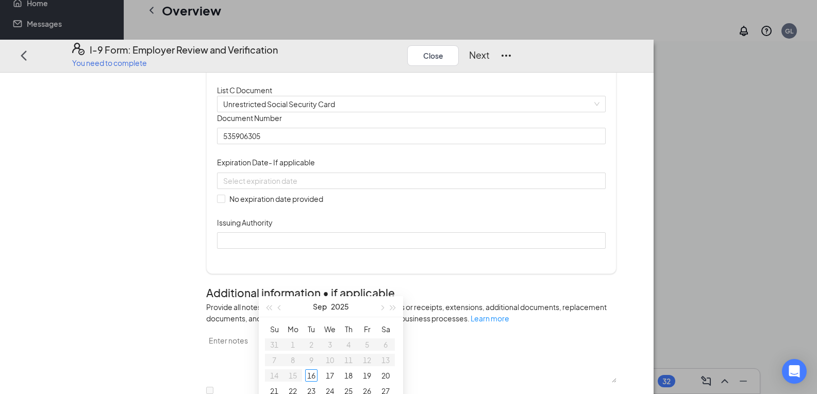
click at [446, 249] on div "Document Title Unrestricted Social Security Card Document Number 535906305 Expi…" at bounding box center [411, 180] width 389 height 137
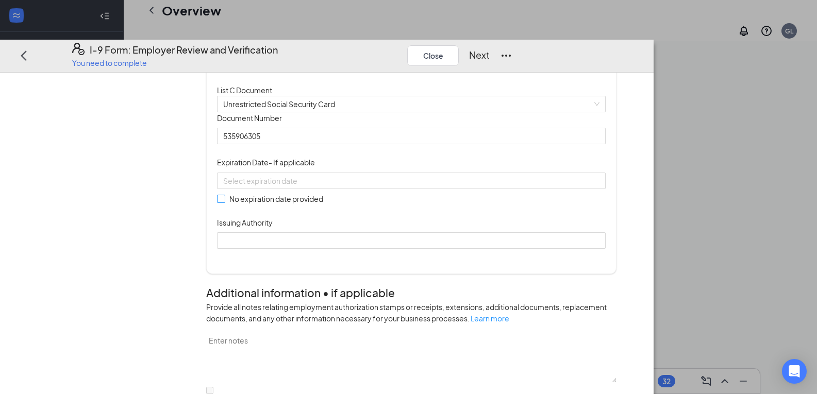
click at [224, 202] on input "No expiration date provided" at bounding box center [220, 198] width 7 height 7
checkbox input "true"
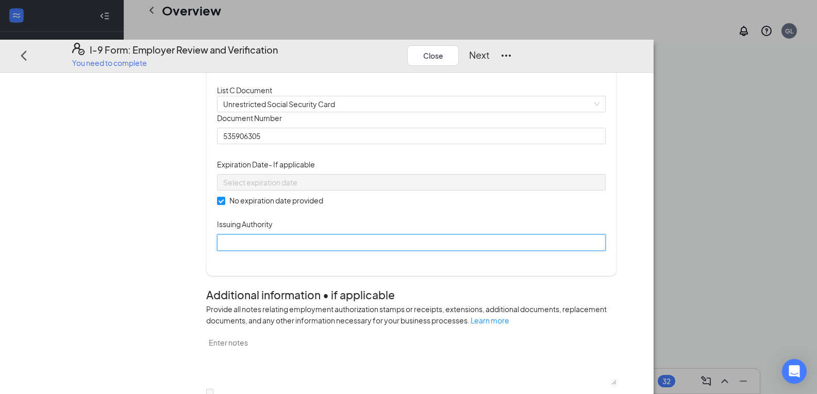
click at [286, 251] on input "Issuing Authority" at bounding box center [411, 242] width 389 height 16
type input "[GEOGRAPHIC_DATA]"
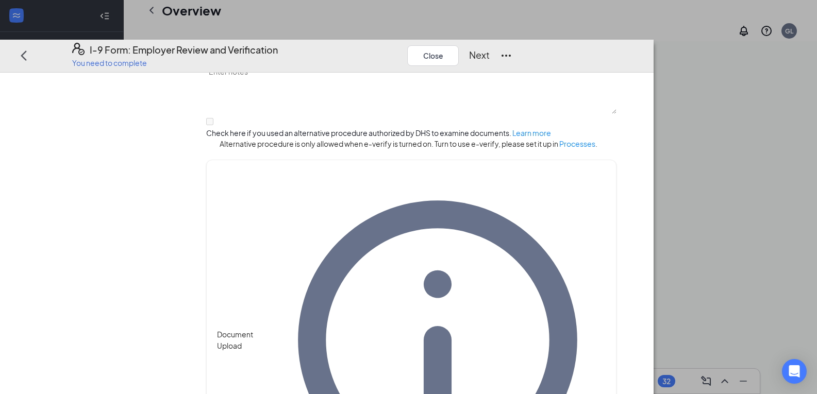
scroll to position [585, 0]
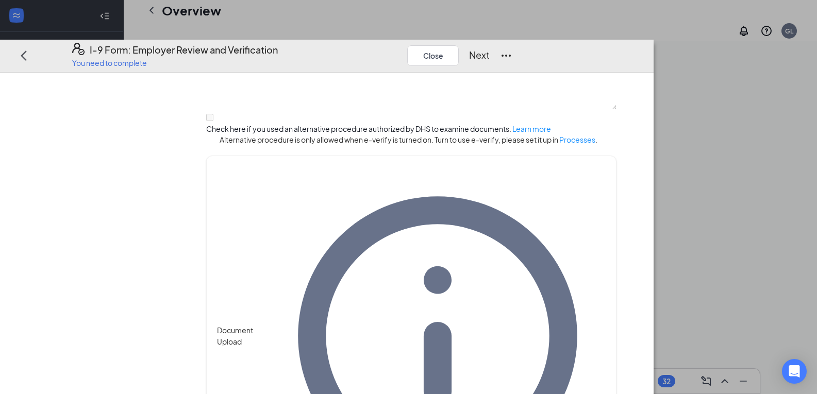
click at [490, 48] on button "Next" at bounding box center [479, 55] width 21 height 14
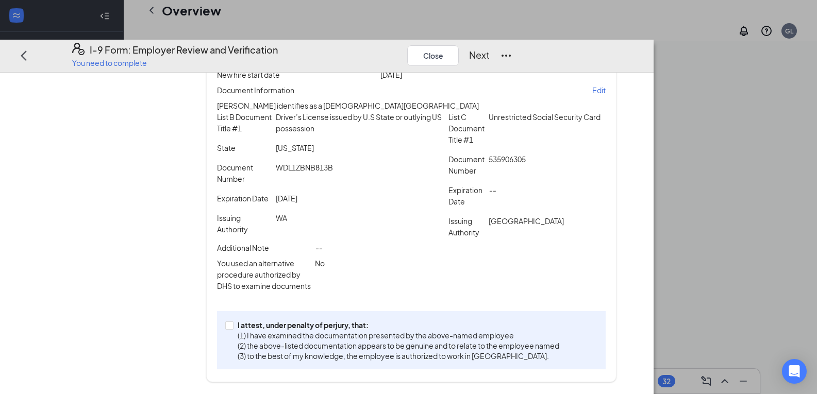
scroll to position [163, 0]
click at [233, 326] on input "I attest, under penalty of [PERSON_NAME], that: (1) I have examined the documen…" at bounding box center [228, 324] width 7 height 7
checkbox input "true"
click at [490, 48] on button "Next" at bounding box center [479, 55] width 21 height 14
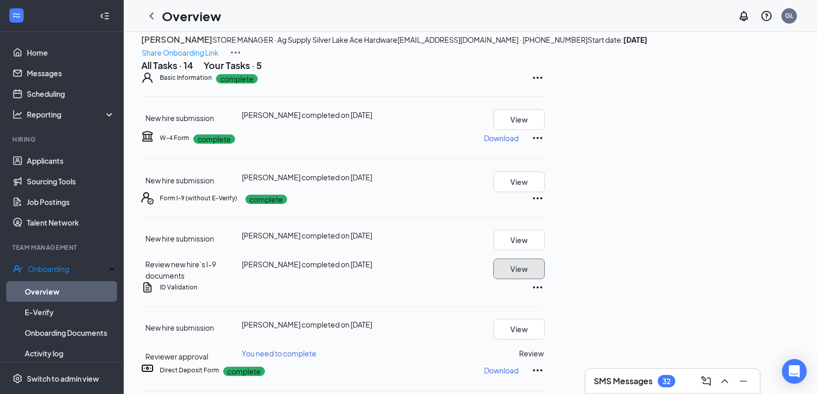
scroll to position [354, 0]
click at [544, 348] on button "Review" at bounding box center [531, 353] width 25 height 11
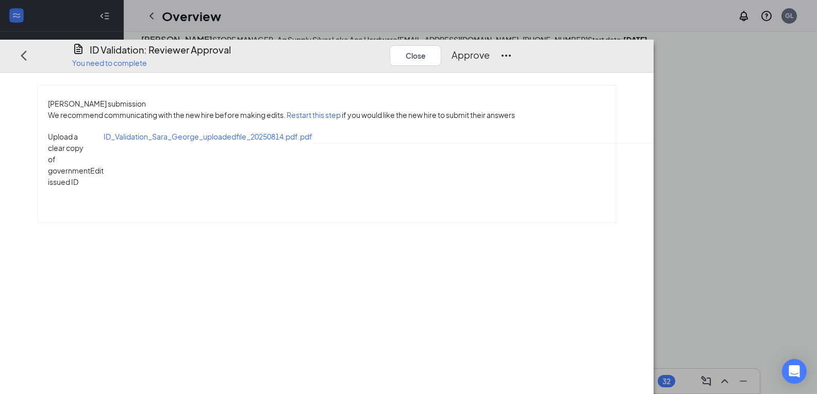
click at [490, 48] on button "Approve" at bounding box center [471, 55] width 38 height 14
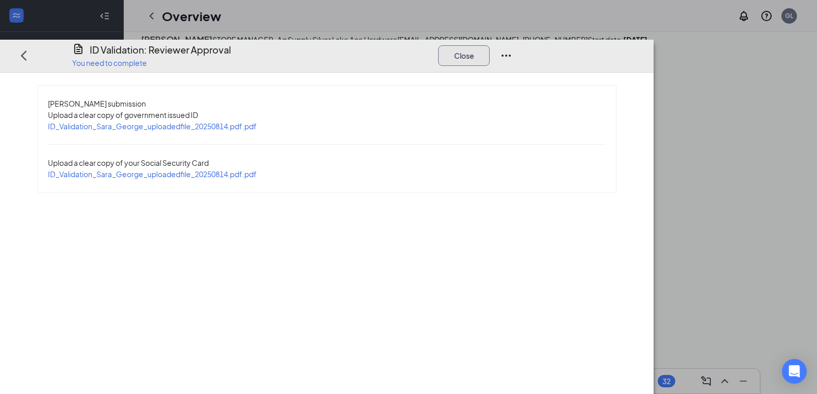
click at [490, 45] on button "Close" at bounding box center [464, 55] width 52 height 21
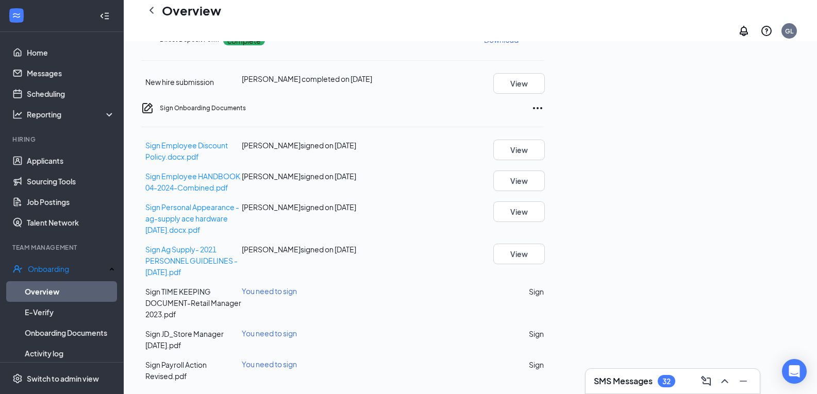
scroll to position [200, 0]
click at [544, 286] on button "Sign" at bounding box center [536, 291] width 15 height 11
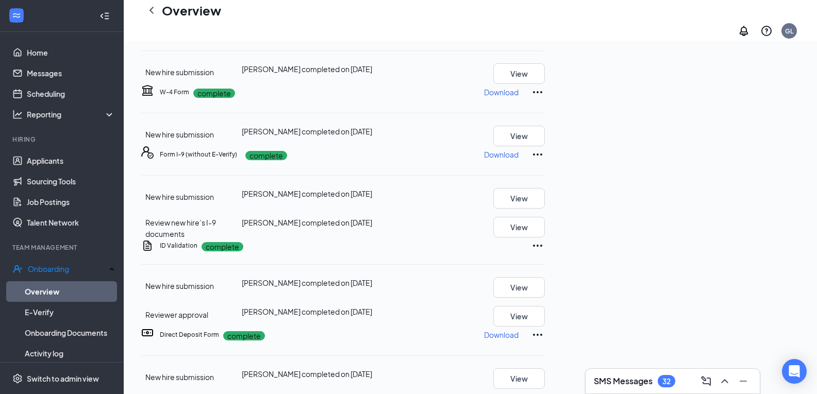
scroll to position [0, 0]
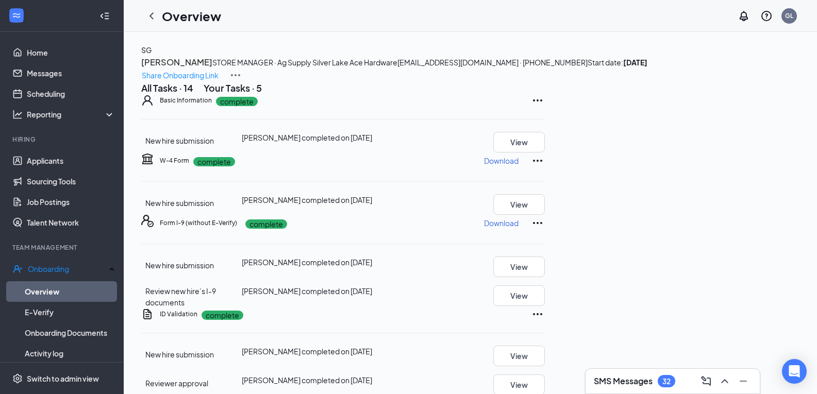
click at [212, 69] on h3 "[PERSON_NAME]" at bounding box center [176, 62] width 71 height 13
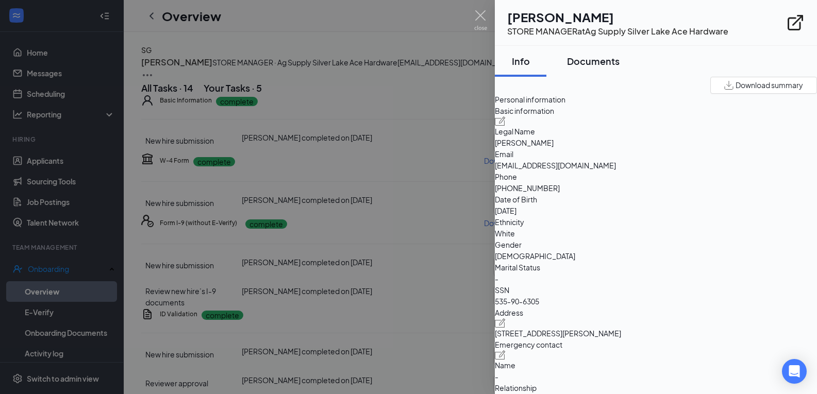
click at [602, 59] on div "Documents" at bounding box center [593, 61] width 53 height 13
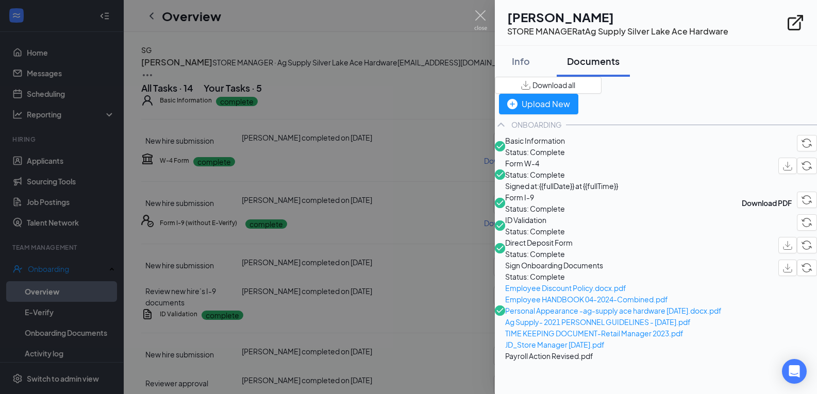
click at [575, 91] on span "Download all" at bounding box center [554, 85] width 43 height 11
